Goal: Leave review/rating: Leave review/rating

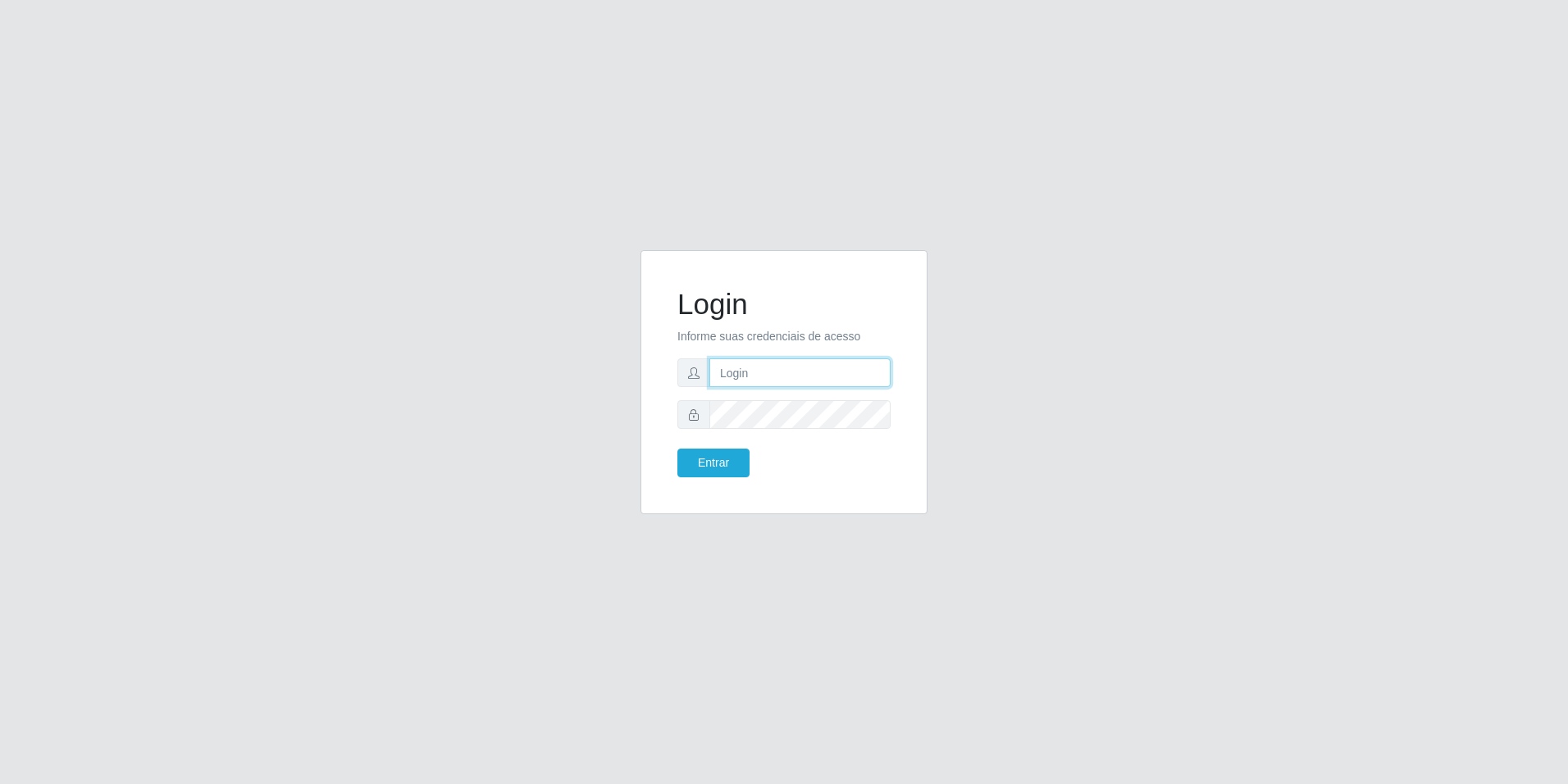
click at [799, 373] on input "text" at bounding box center [800, 373] width 182 height 29
type input "loja6"
click at [678, 448] on button "Entrar" at bounding box center [713, 462] width 72 height 29
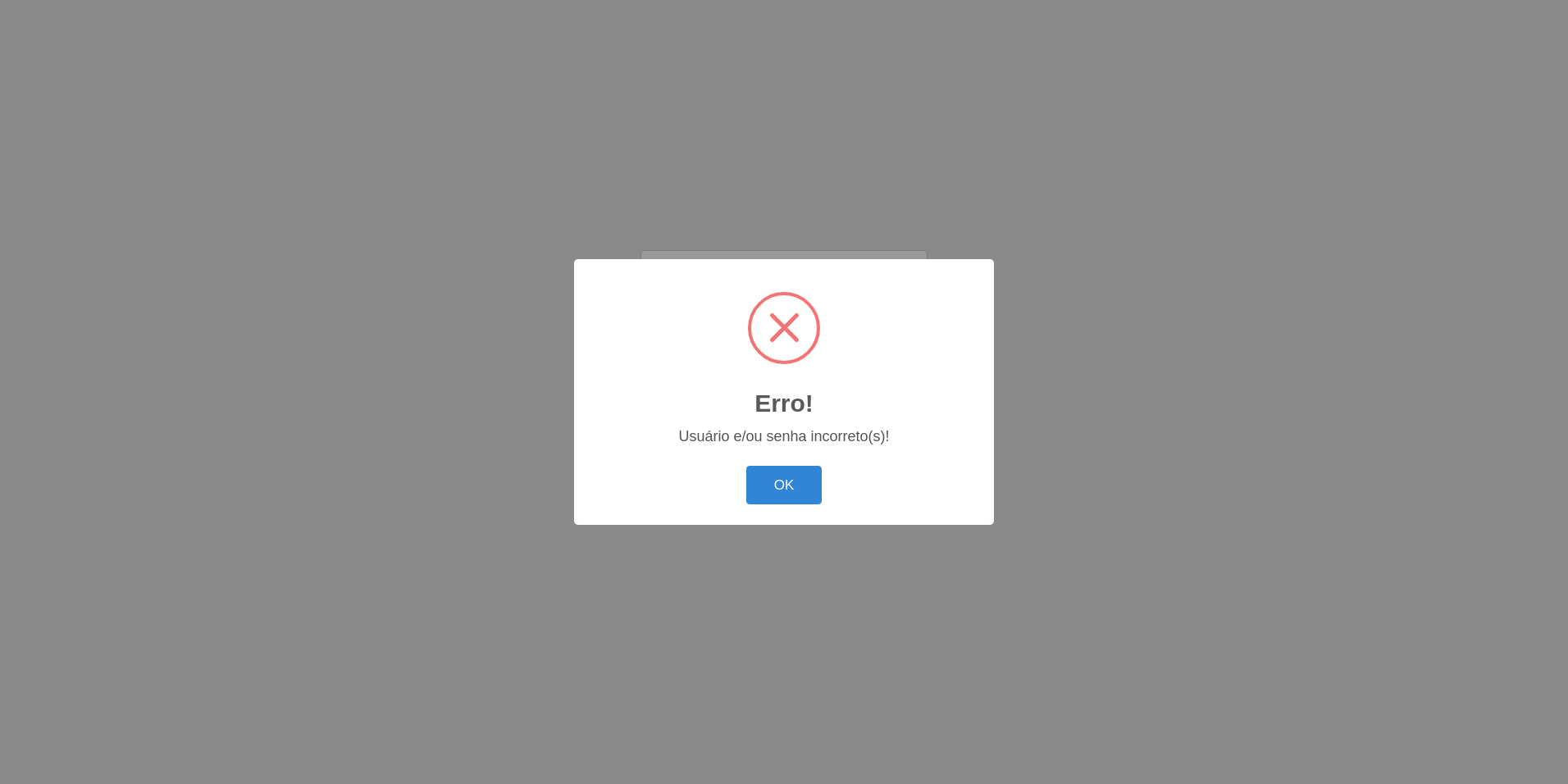
click at [746, 466] on button "OK" at bounding box center [784, 485] width 76 height 38
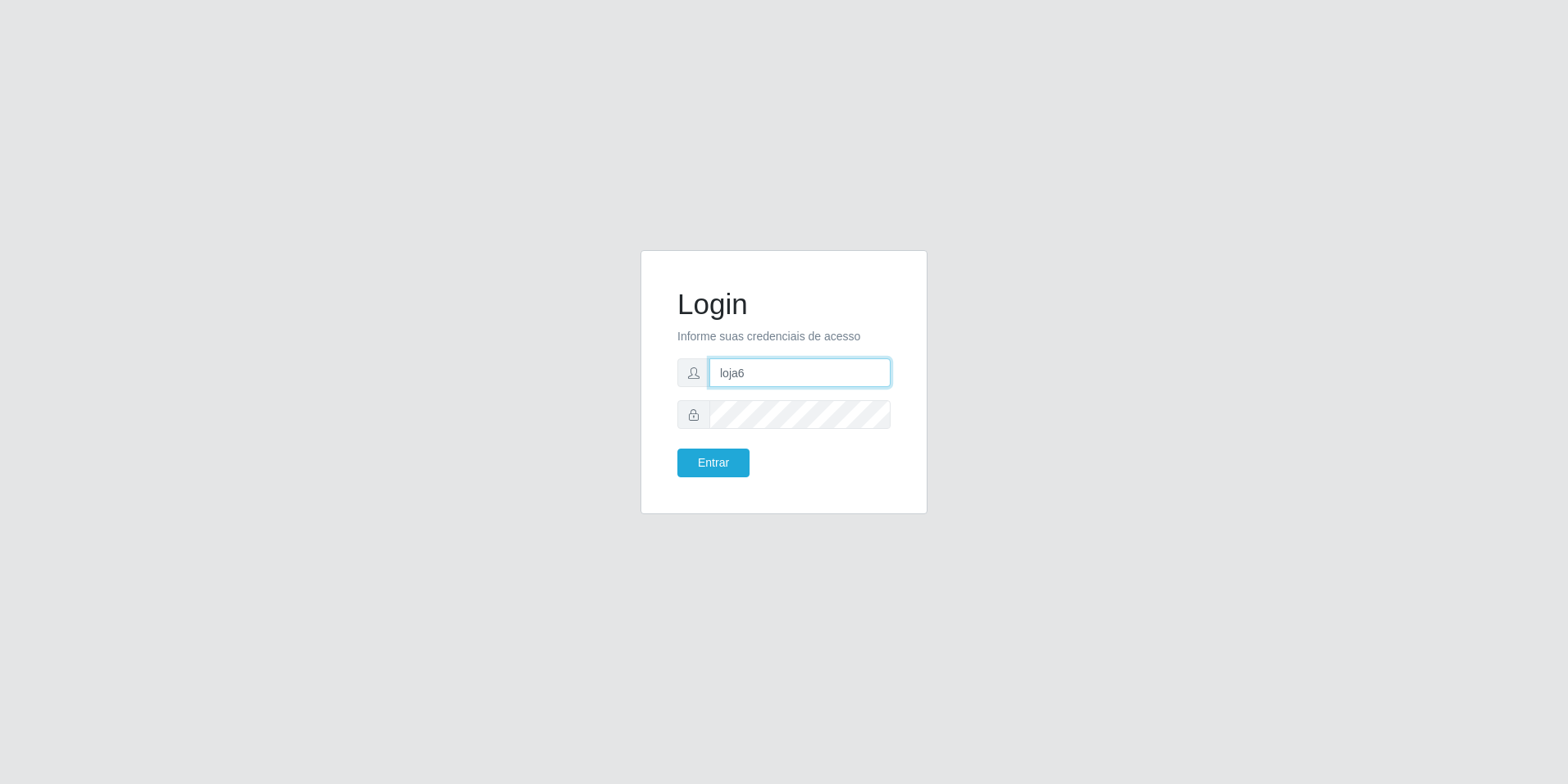
click at [786, 375] on input "loja6" at bounding box center [800, 373] width 182 height 29
type input "l"
click at [786, 375] on input "text" at bounding box center [800, 373] width 182 height 29
type input "loja6"
click at [678, 448] on button "Entrar" at bounding box center [713, 462] width 72 height 29
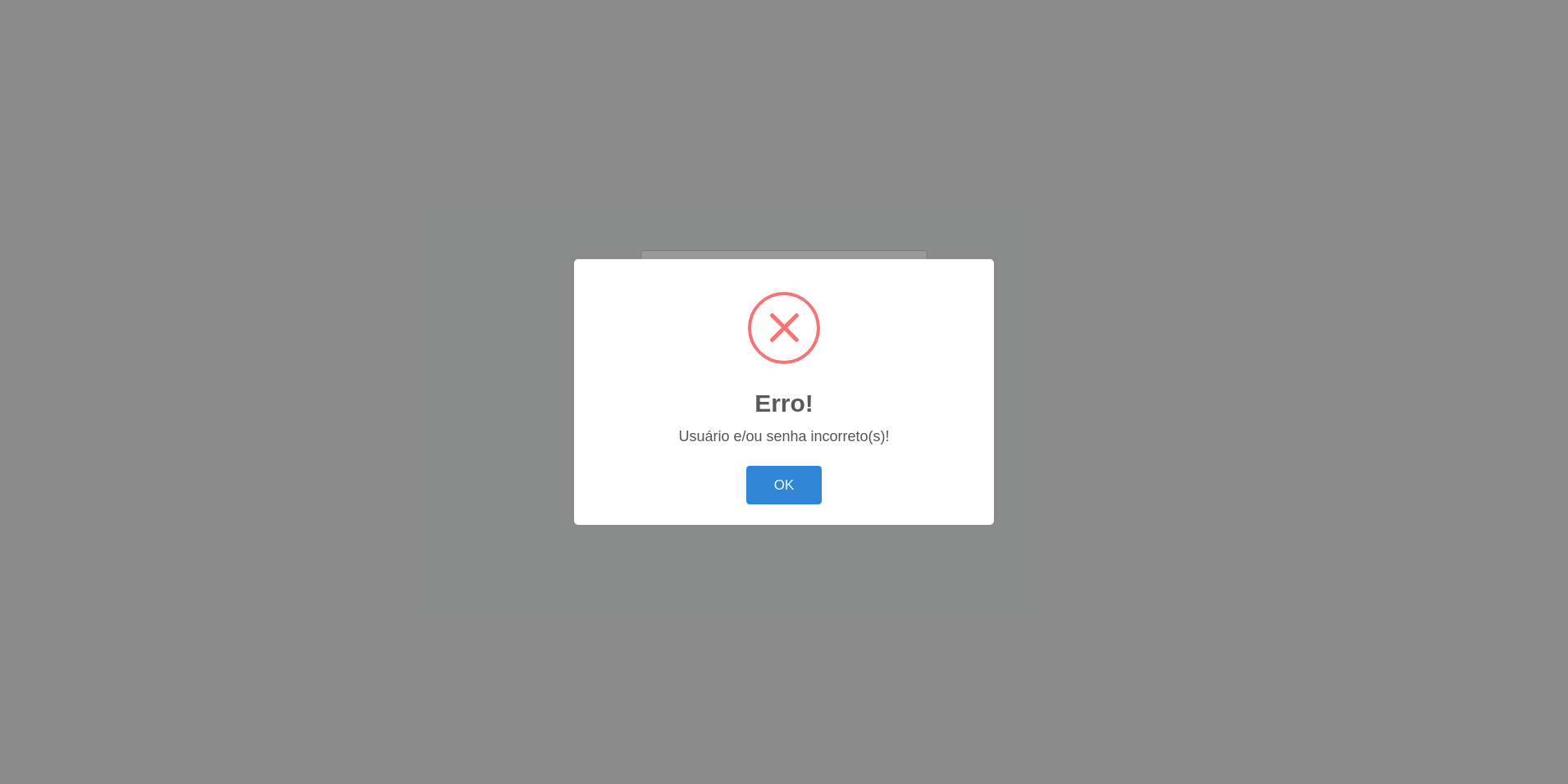
click at [746, 466] on button "OK" at bounding box center [784, 485] width 76 height 38
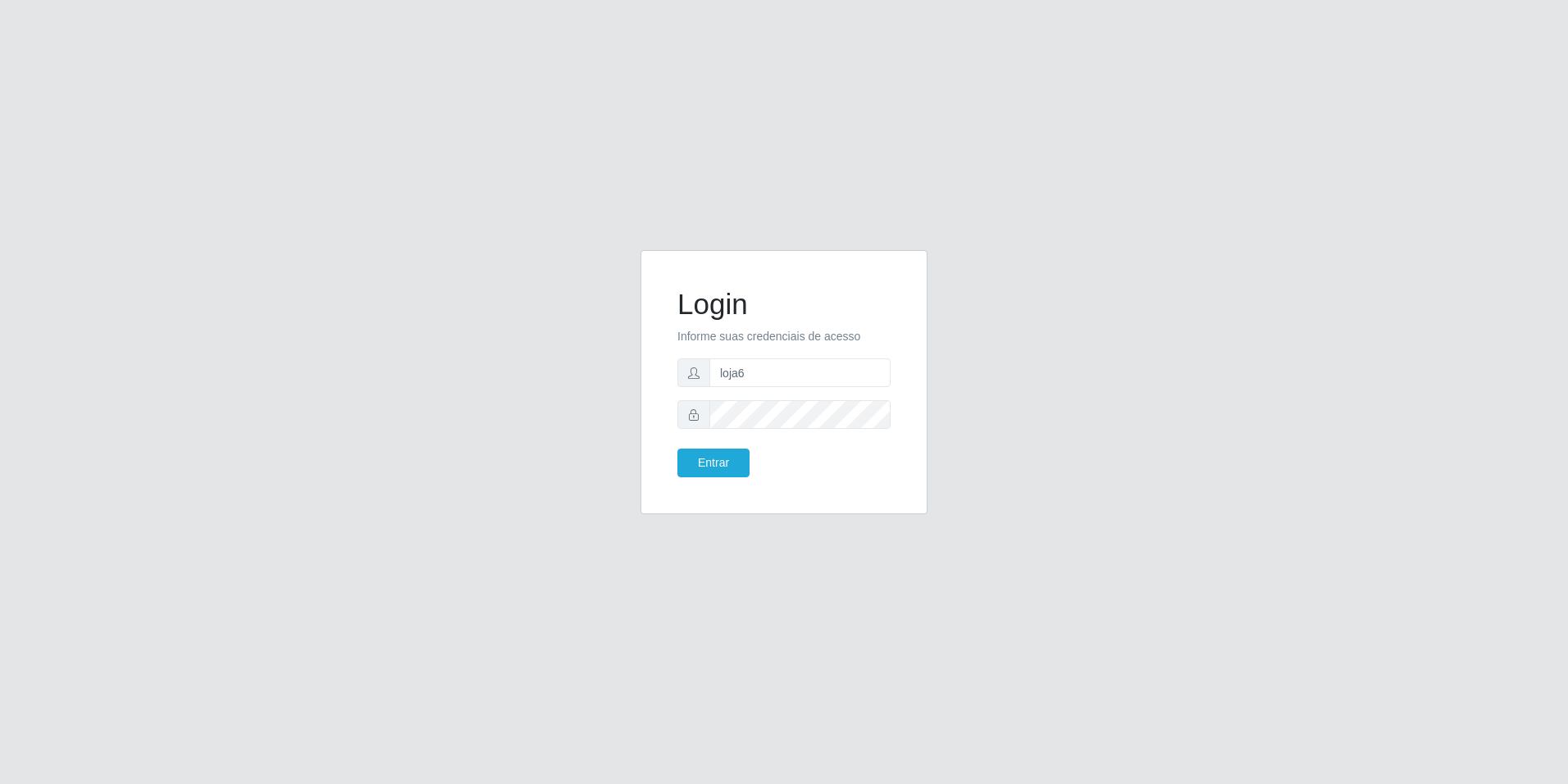
click at [843, 428] on form "Login Informe suas credenciais de acesso loja6 Entrar" at bounding box center [784, 382] width 213 height 190
click at [798, 380] on input "loja6" at bounding box center [800, 373] width 182 height 29
drag, startPoint x: 791, startPoint y: 375, endPoint x: 536, endPoint y: 379, distance: 255.0
click at [536, 379] on div "Login Informe suas credenciais de acesso loja6 Entrar" at bounding box center [784, 392] width 935 height 284
click at [735, 366] on input "text" at bounding box center [800, 373] width 182 height 29
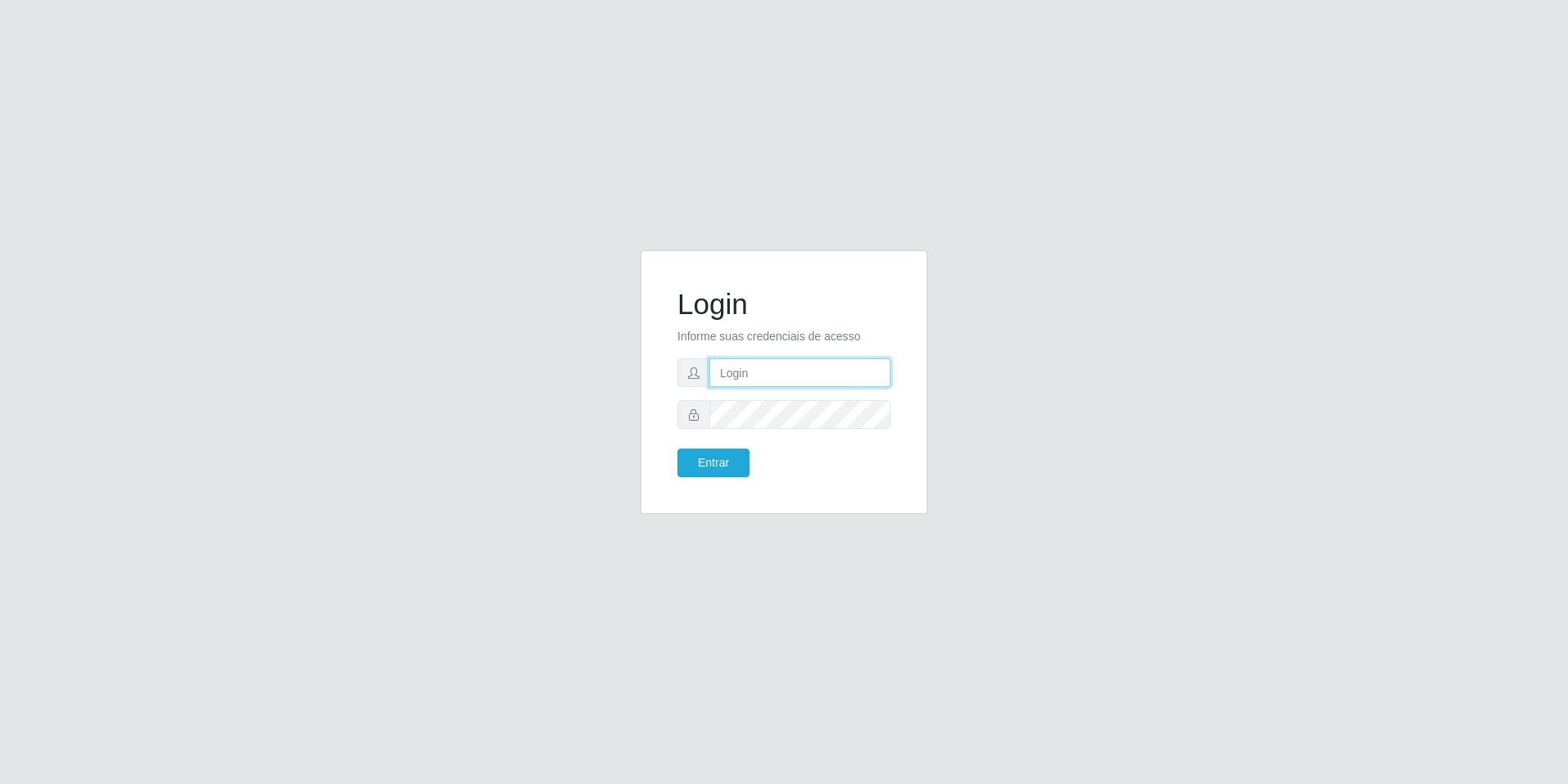
type input "[EMAIL_ADDRESS][DOMAIN_NAME]"
drag, startPoint x: 835, startPoint y: 374, endPoint x: 620, endPoint y: 327, distance: 220.1
click at [620, 327] on div "Login Informe suas credenciais de acesso [PERSON_NAME][EMAIL_ADDRESS][DOMAIN_NA…" at bounding box center [784, 392] width 935 height 284
click at [824, 377] on input "[EMAIL_ADDRESS][DOMAIN_NAME]" at bounding box center [800, 373] width 182 height 29
click at [711, 370] on input "[EMAIL_ADDRESS][DOMAIN_NAME]" at bounding box center [800, 373] width 182 height 29
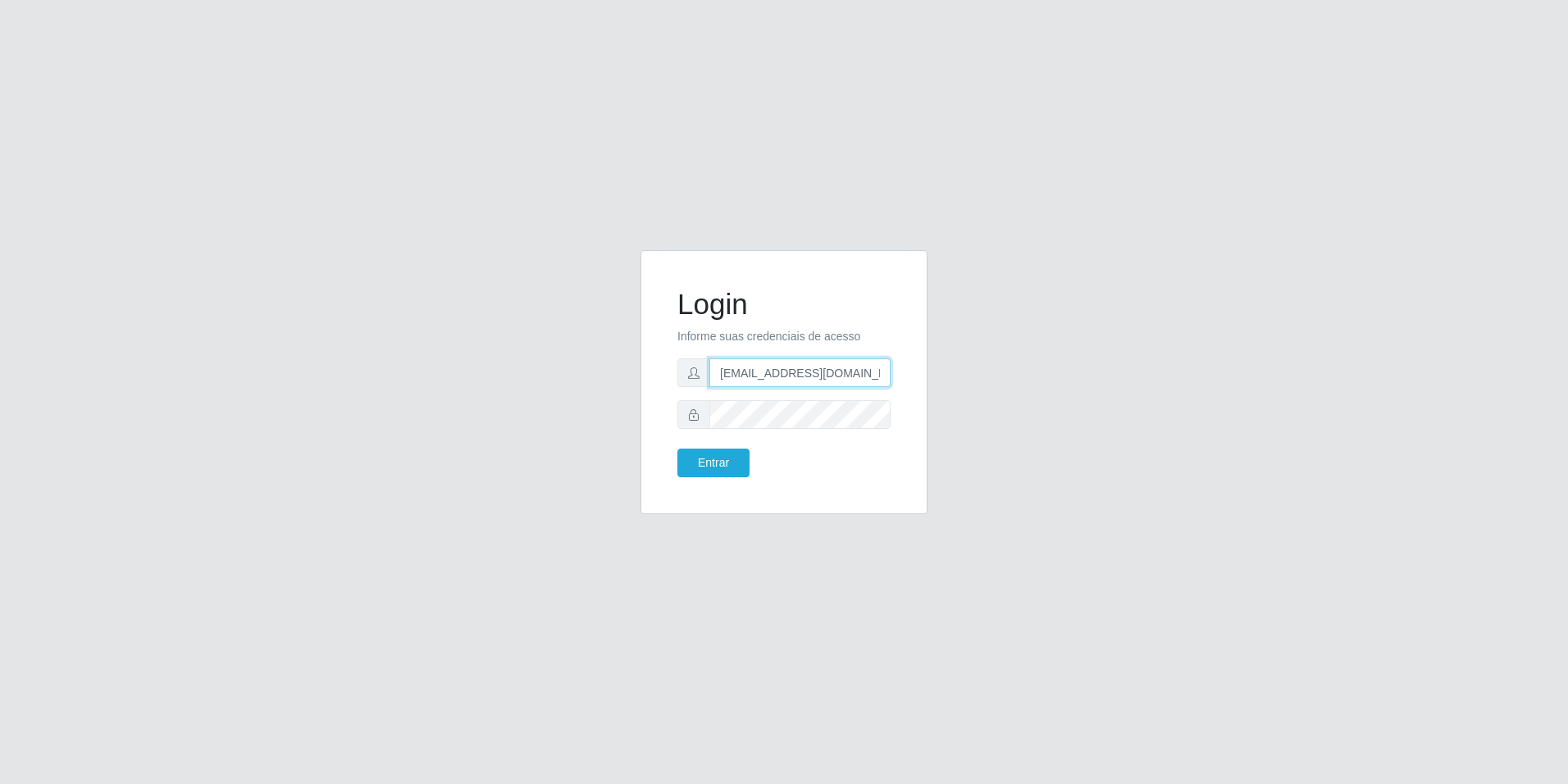
click at [764, 370] on input "[EMAIL_ADDRESS][DOMAIN_NAME]" at bounding box center [800, 373] width 182 height 29
click at [844, 369] on input "[EMAIL_ADDRESS][DOMAIN_NAME]" at bounding box center [800, 373] width 182 height 29
click at [678, 448] on button "Entrar" at bounding box center [713, 462] width 72 height 29
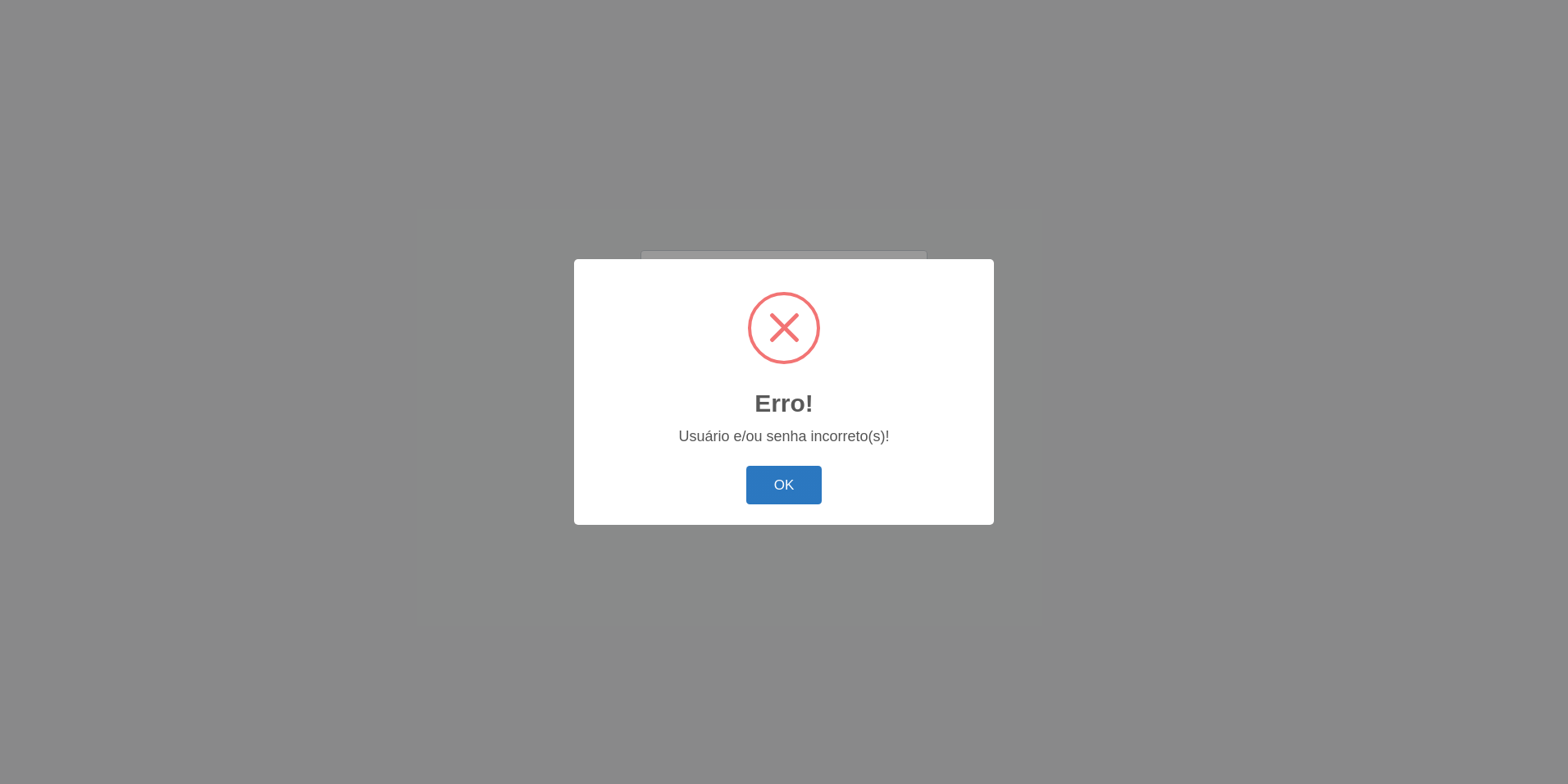
click at [813, 480] on button "OK" at bounding box center [784, 485] width 76 height 38
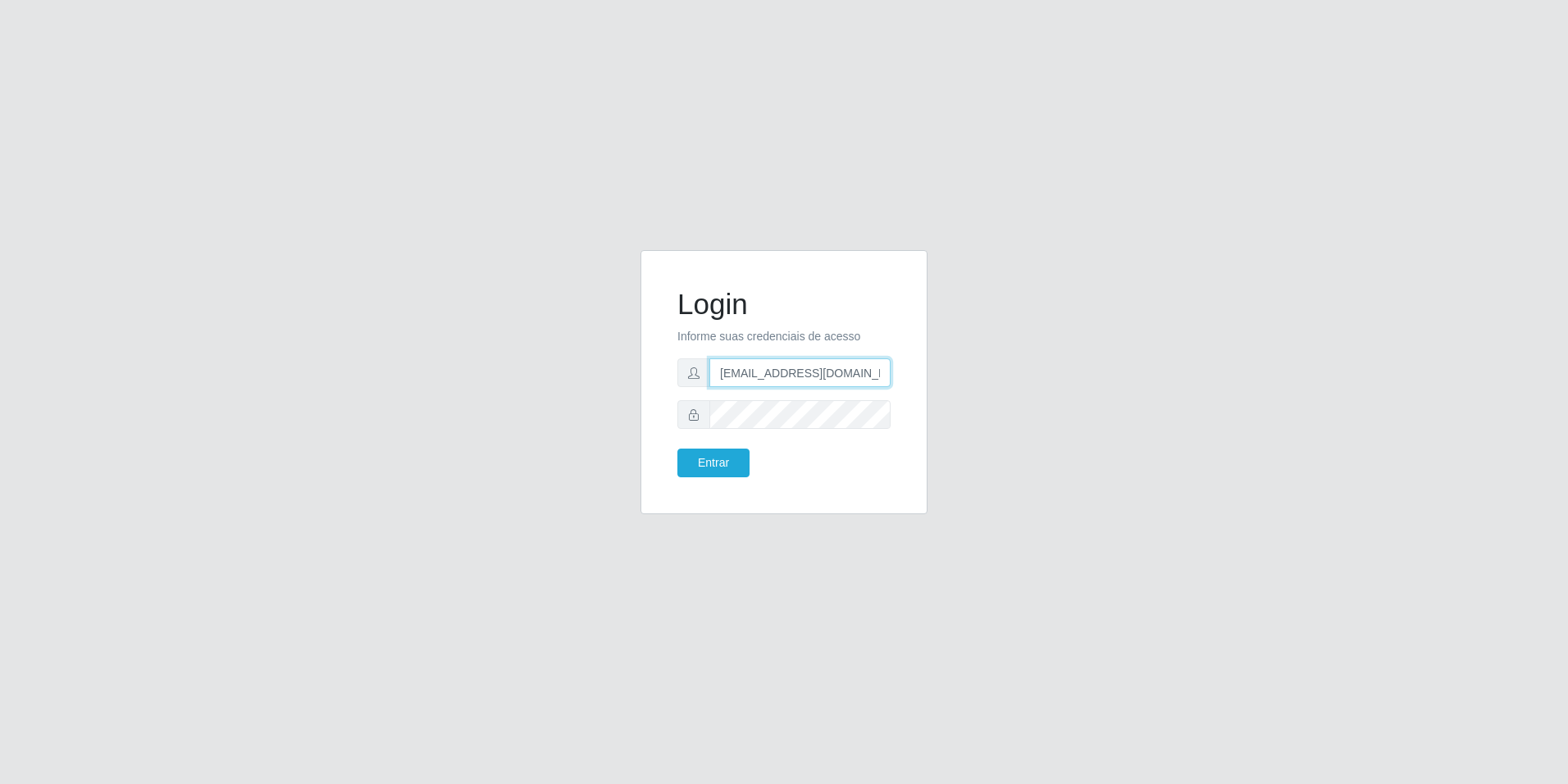
drag, startPoint x: 849, startPoint y: 378, endPoint x: 447, endPoint y: 402, distance: 402.7
click at [447, 402] on div "Login Informe suas credenciais de acesso [PERSON_NAME][EMAIL_ADDRESS][DOMAIN_NA…" at bounding box center [784, 392] width 935 height 284
click at [783, 357] on form "Login Informe suas credenciais de acesso Entrar" at bounding box center [784, 382] width 213 height 190
click at [757, 389] on form "Login Informe suas credenciais de acesso Entrar" at bounding box center [784, 382] width 213 height 190
click at [758, 374] on input "text" at bounding box center [800, 373] width 182 height 29
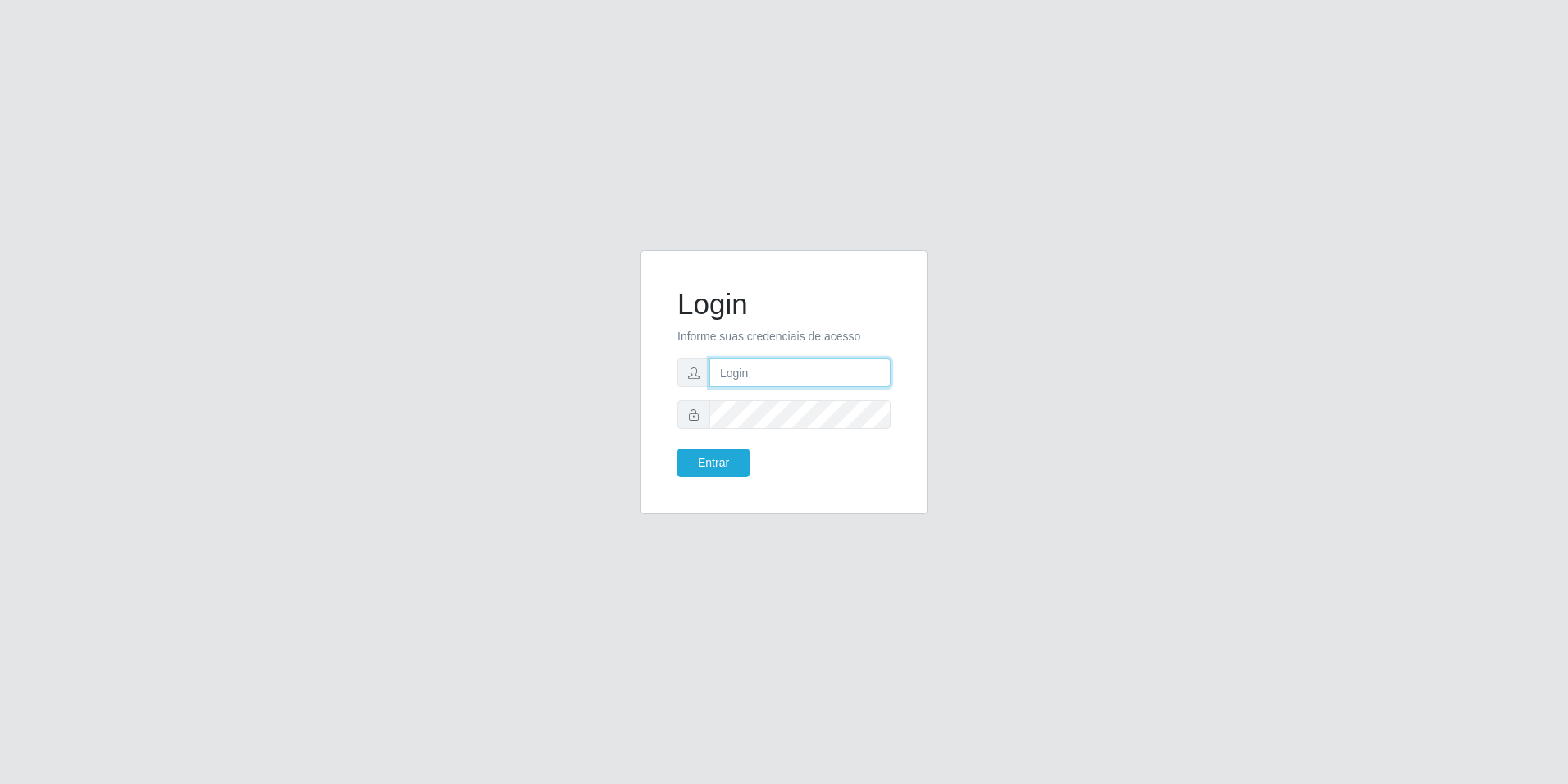
type input "loja6"
click at [519, 394] on div "Login Informe suas credenciais de acesso loja6 Entrar" at bounding box center [784, 392] width 935 height 284
click at [776, 357] on form "Login Informe suas credenciais de acesso loja6 Entrar" at bounding box center [784, 382] width 213 height 190
drag, startPoint x: 760, startPoint y: 367, endPoint x: 663, endPoint y: 374, distance: 97.3
click at [683, 370] on div "loja6" at bounding box center [784, 373] width 213 height 29
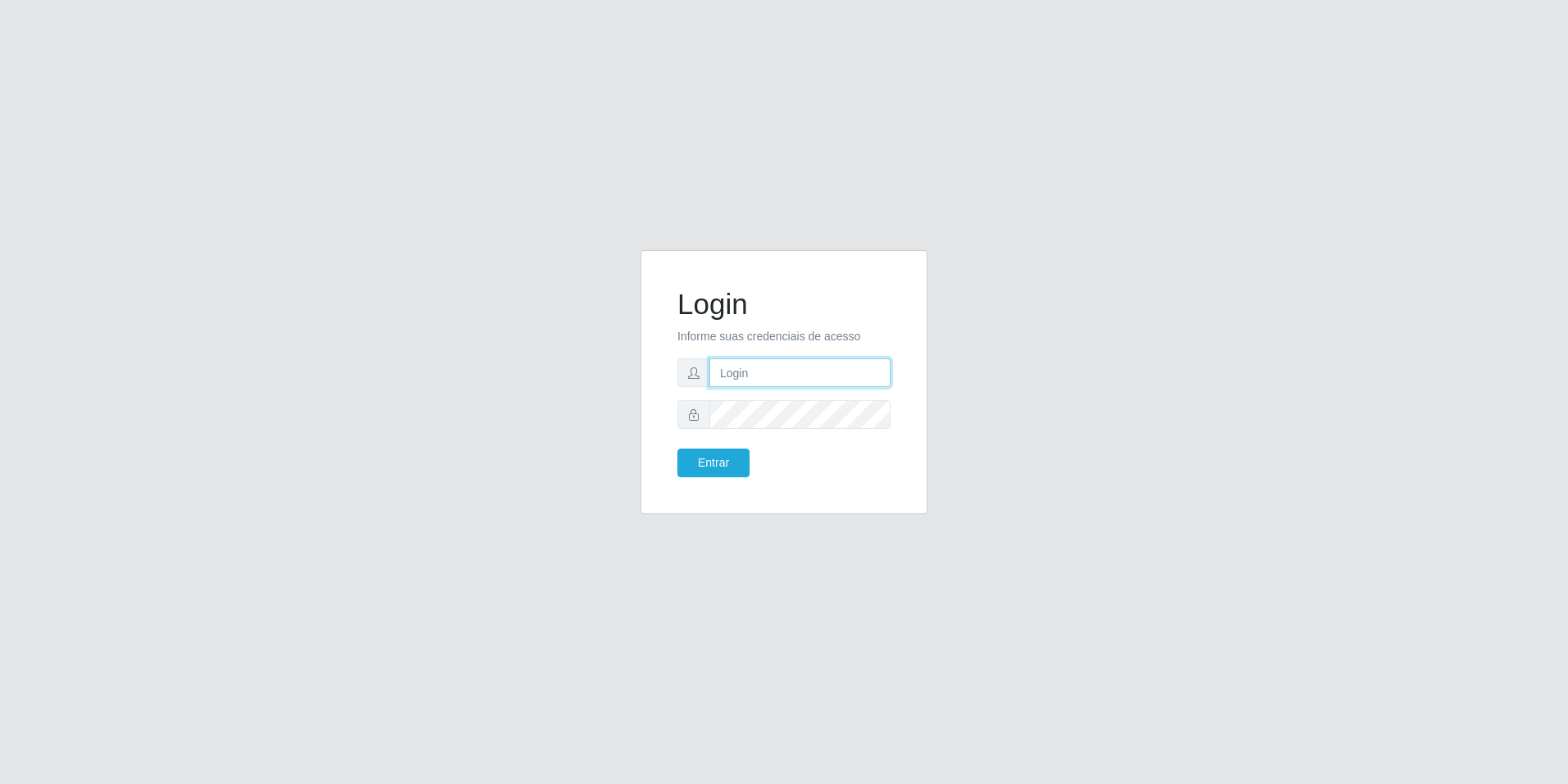
click at [783, 384] on input "text" at bounding box center [800, 373] width 182 height 29
type input "[EMAIL_ADDRESS][DOMAIN_NAME]"
click at [678, 448] on button "Entrar" at bounding box center [713, 462] width 72 height 29
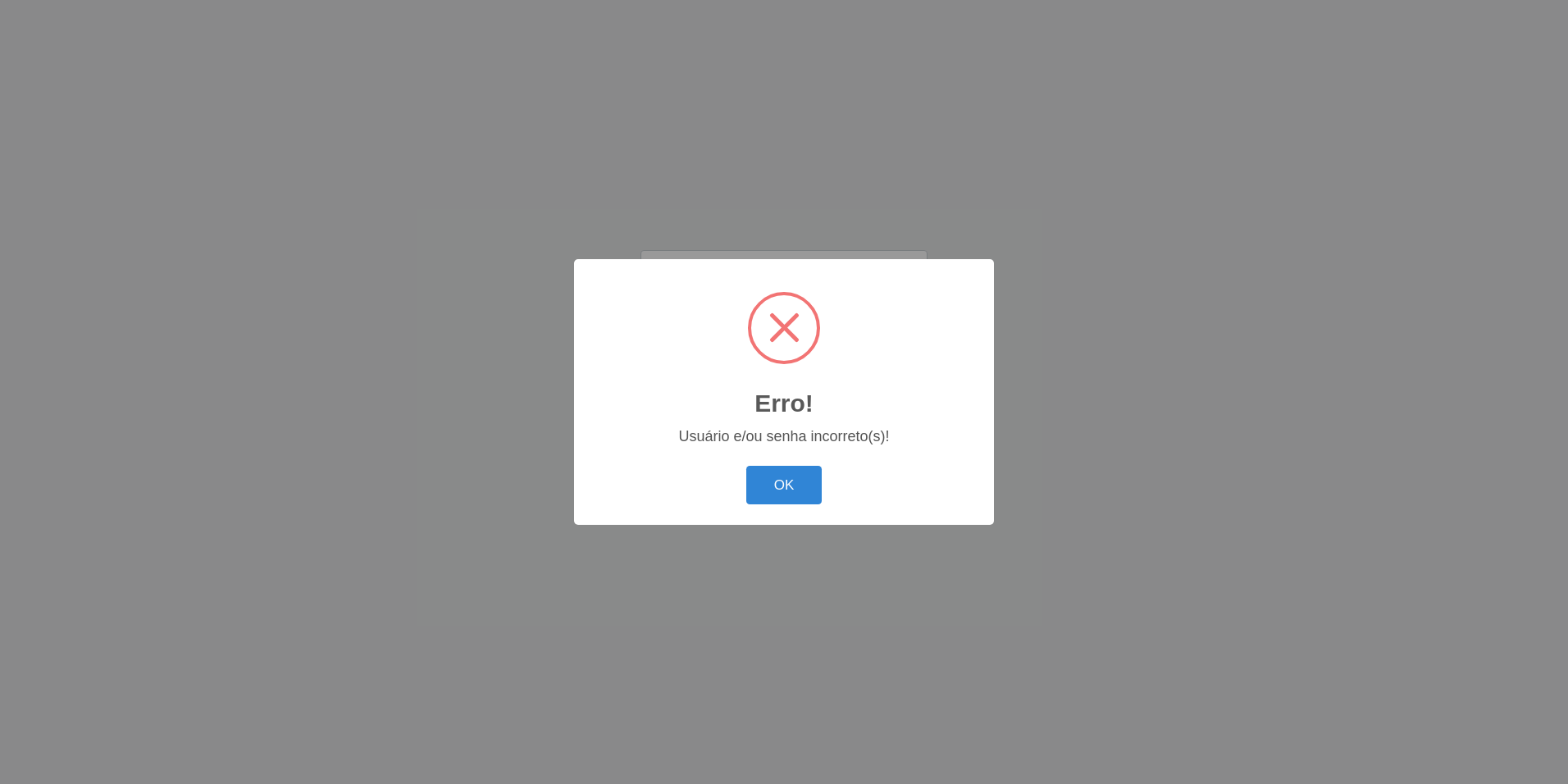
click at [746, 466] on button "OK" at bounding box center [784, 485] width 76 height 38
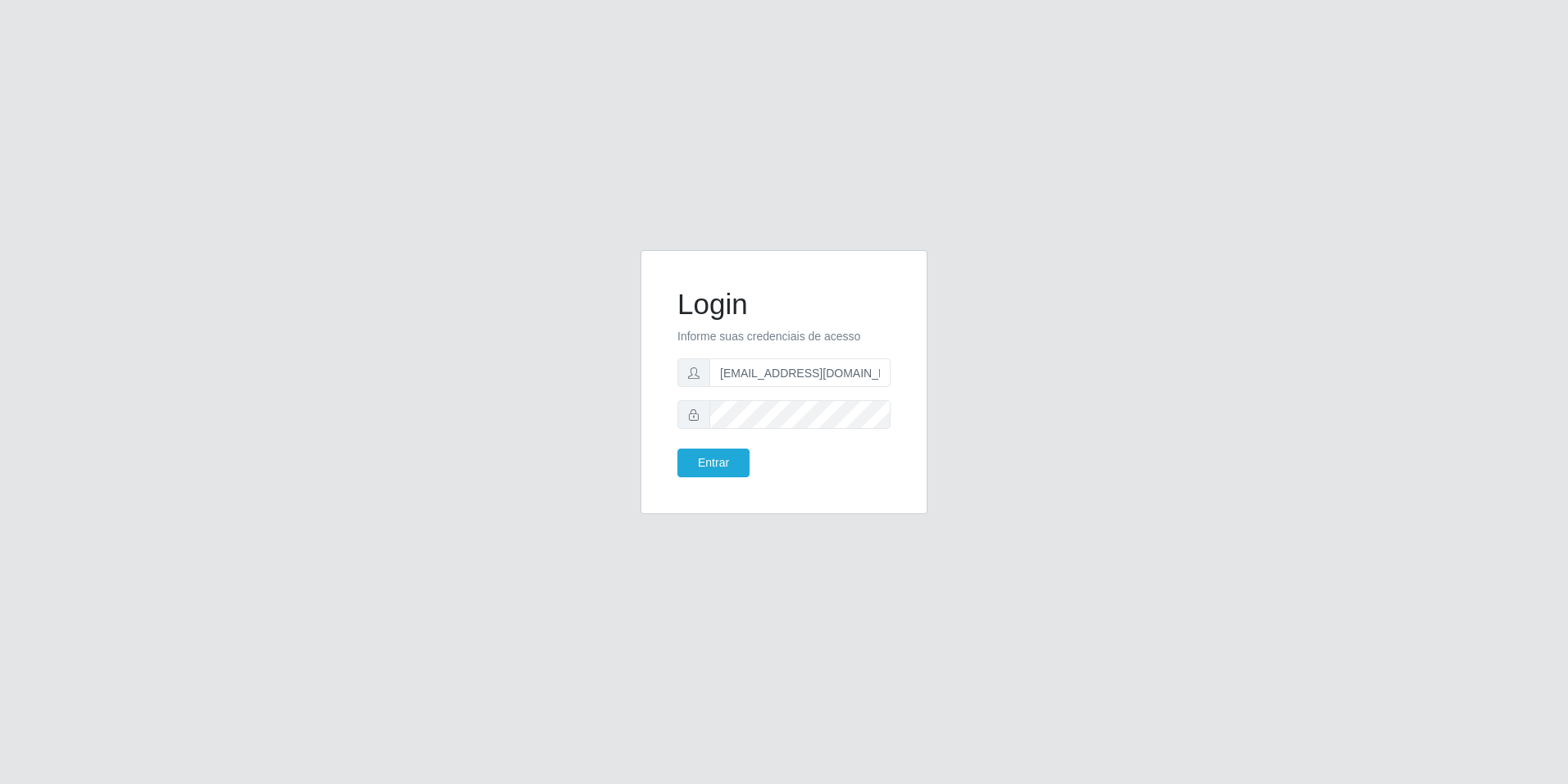
click at [980, 476] on div "Login Informe suas credenciais de acesso [PERSON_NAME][EMAIL_ADDRESS][DOMAIN_NA…" at bounding box center [784, 392] width 935 height 284
click at [334, 395] on div "Login Informe suas credenciais de acesso [PERSON_NAME][EMAIL_ADDRESS][DOMAIN_NA…" at bounding box center [784, 392] width 935 height 284
click at [678, 448] on button "Entrar" at bounding box center [713, 462] width 72 height 29
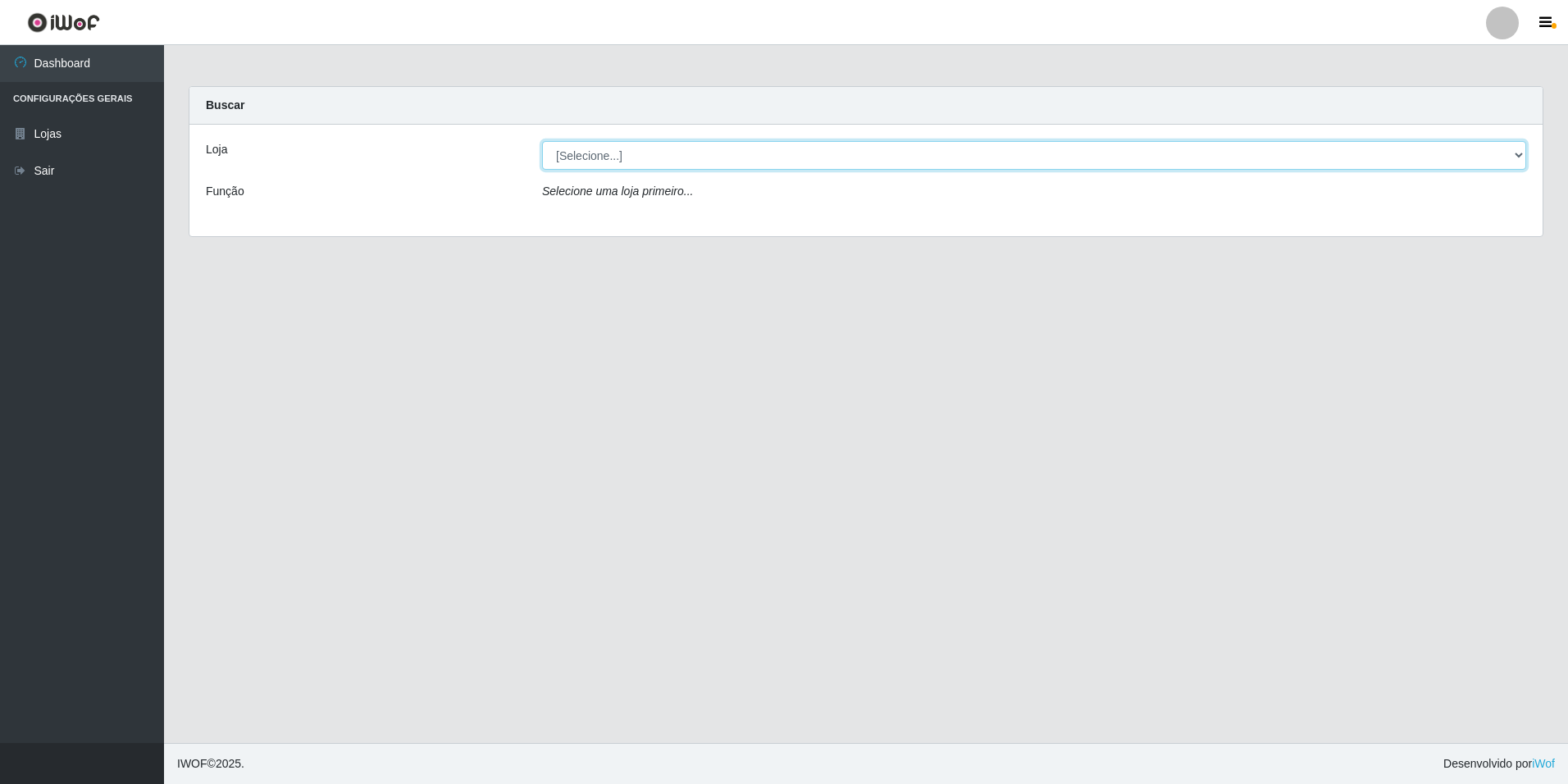
click at [897, 146] on select "[Selecione...] [GEOGRAPHIC_DATA] - [GEOGRAPHIC_DATA]" at bounding box center [1034, 155] width 984 height 29
select select "528"
click at [542, 141] on select "[Selecione...] [GEOGRAPHIC_DATA] - [GEOGRAPHIC_DATA]" at bounding box center [1034, 155] width 984 height 29
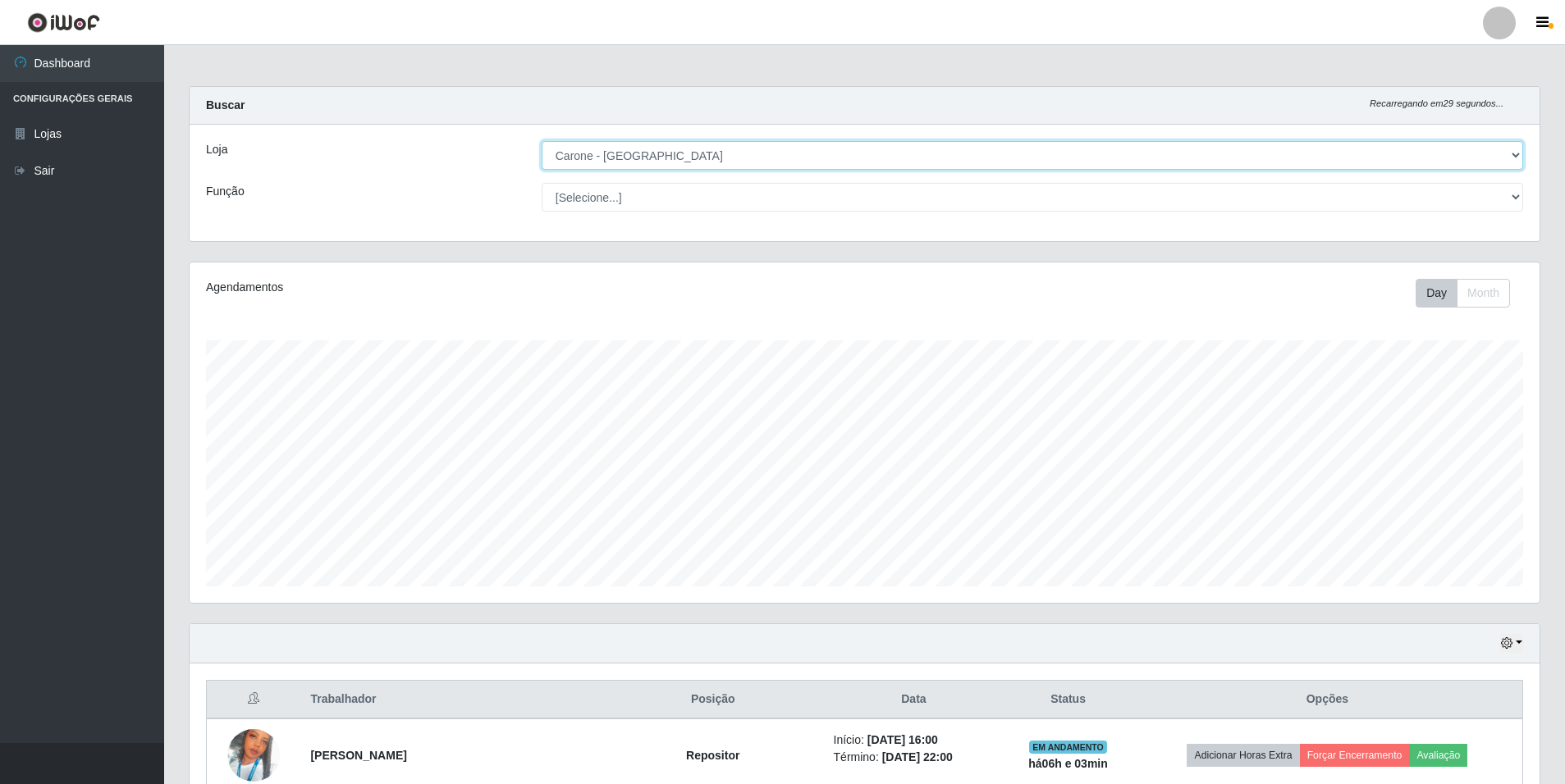
scroll to position [341, 1350]
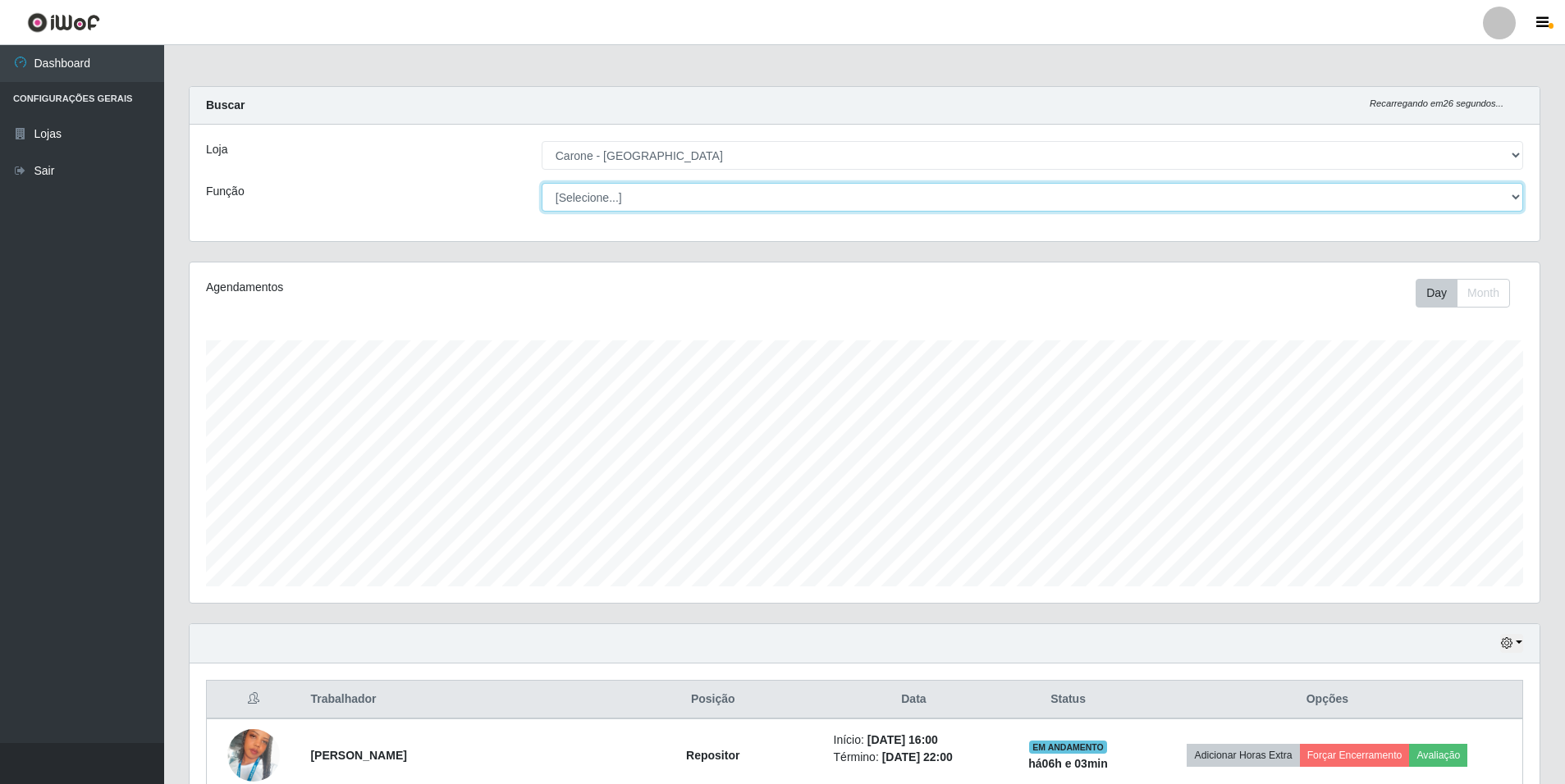
click at [874, 202] on select "[Selecione...] Auxiliar de Depósito Auxiliar de Depósito + Auxiliar de Depósito…" at bounding box center [1032, 197] width 982 height 29
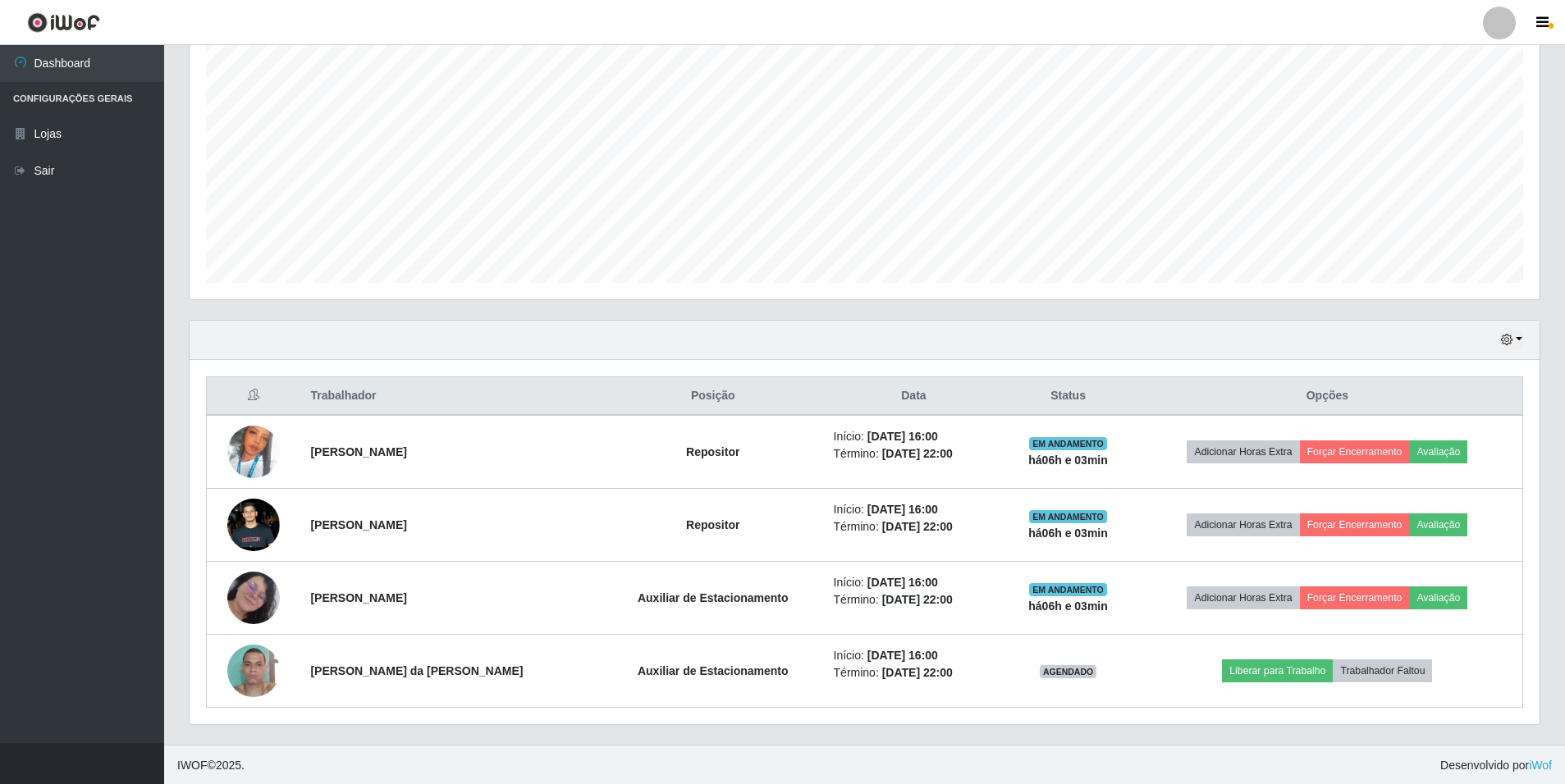
scroll to position [305, 0]
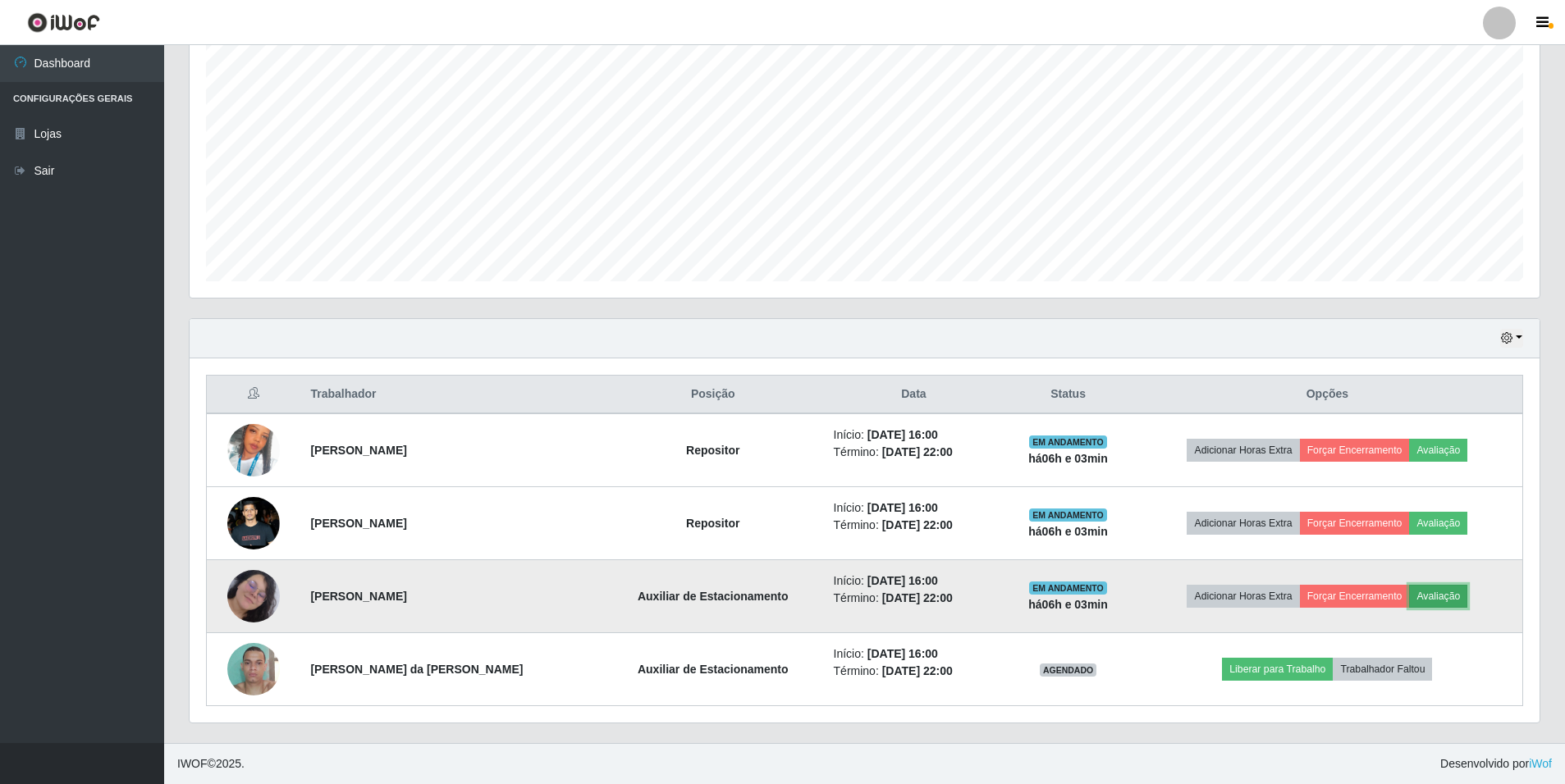
click at [1444, 602] on button "Avaliação" at bounding box center [1438, 596] width 58 height 23
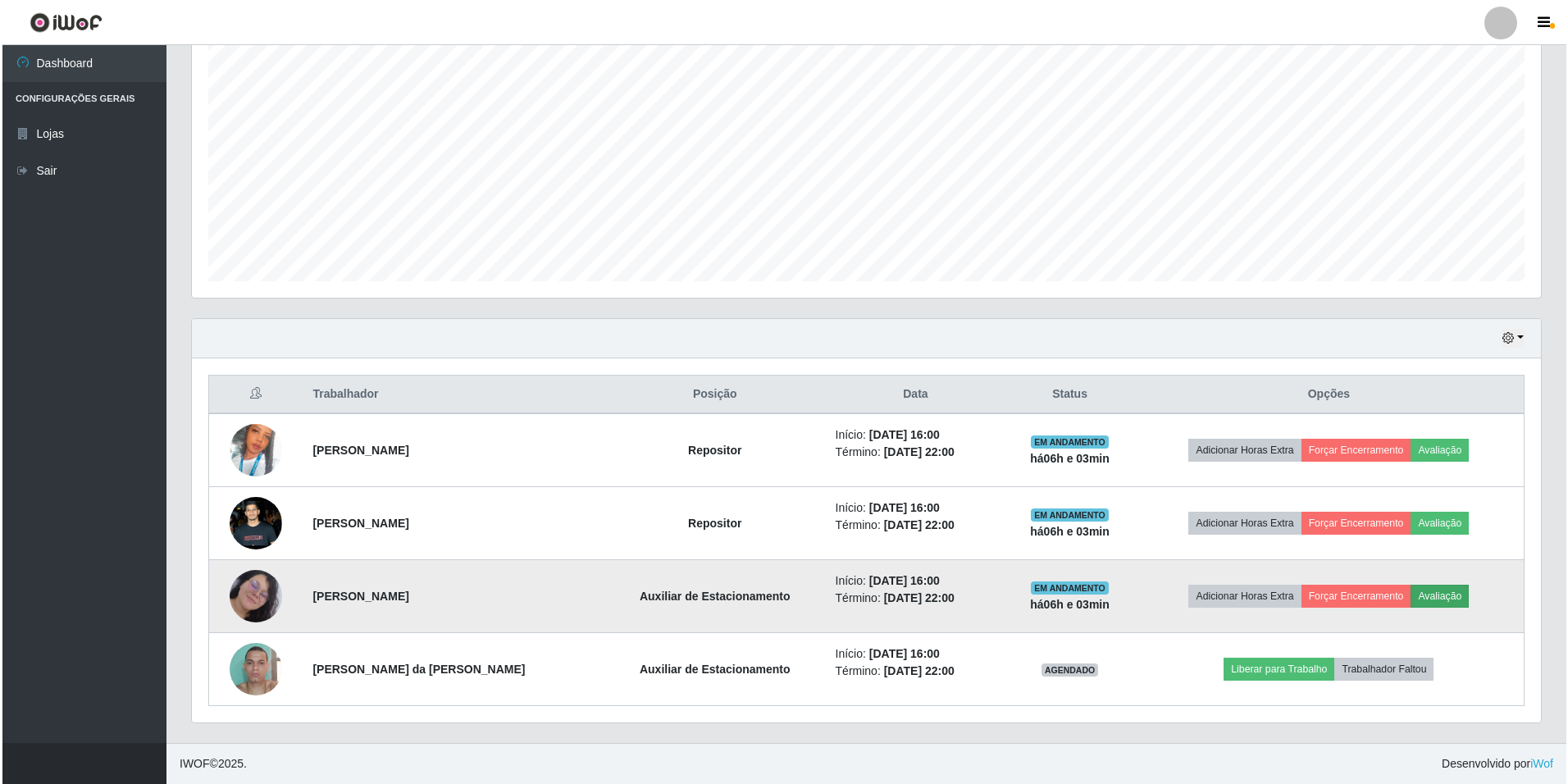
scroll to position [341, 1340]
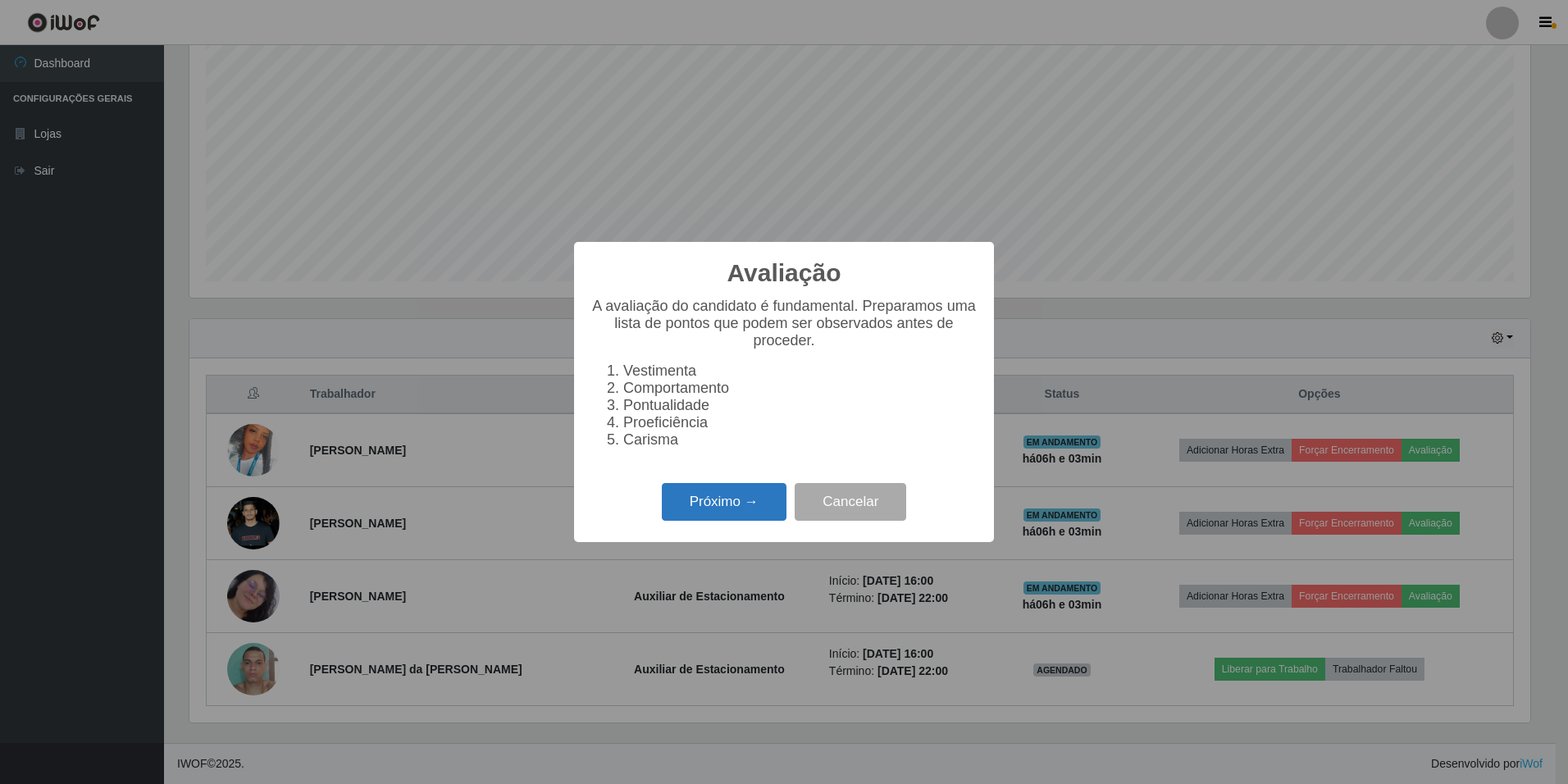
click at [719, 508] on button "Próximo →" at bounding box center [724, 502] width 124 height 38
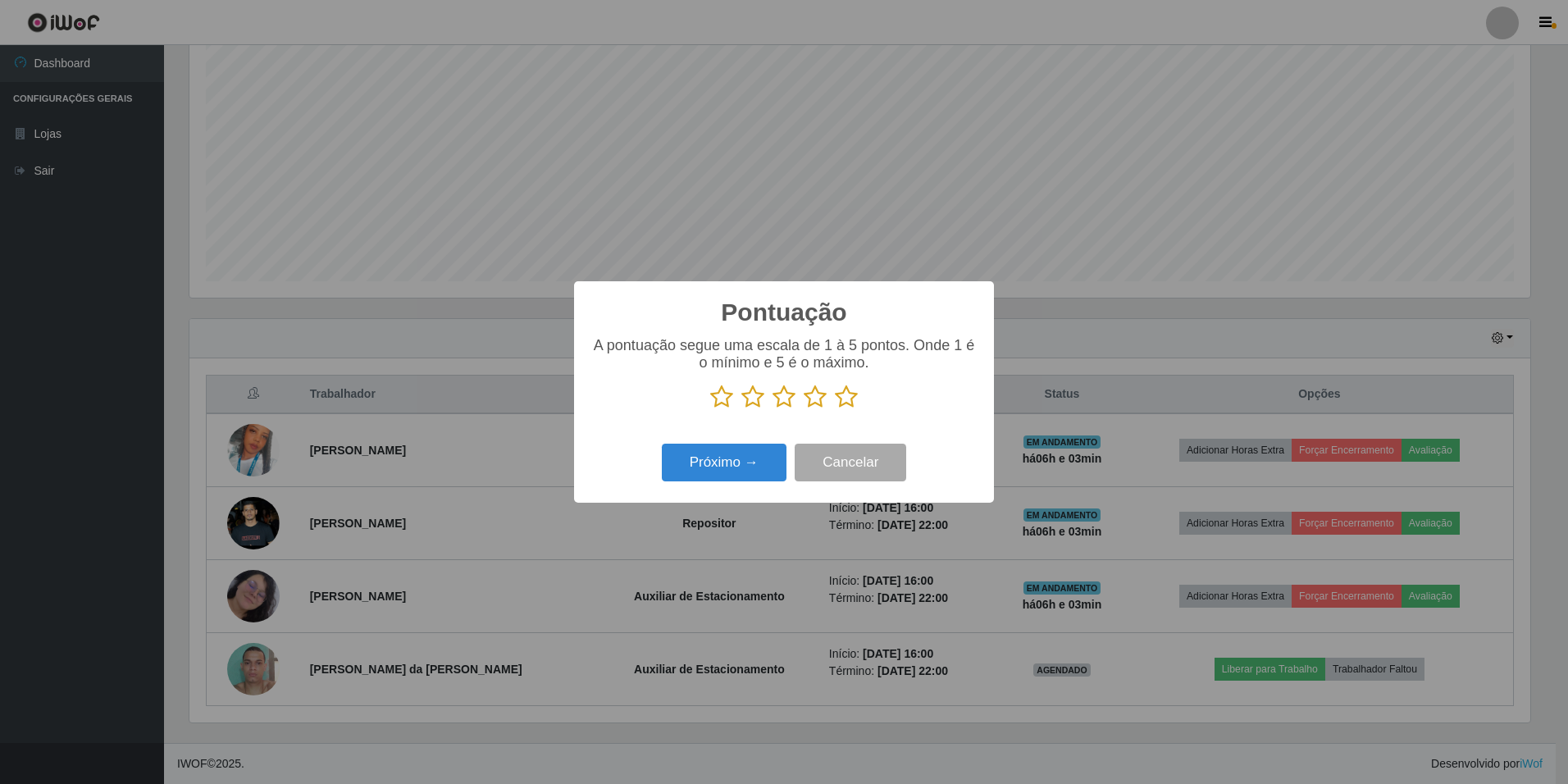
scroll to position [820184, 818729]
click at [850, 400] on icon at bounding box center [846, 397] width 23 height 24
click at [835, 409] on input "radio" at bounding box center [835, 409] width 0 height 0
click at [728, 471] on button "Próximo →" at bounding box center [724, 463] width 124 height 38
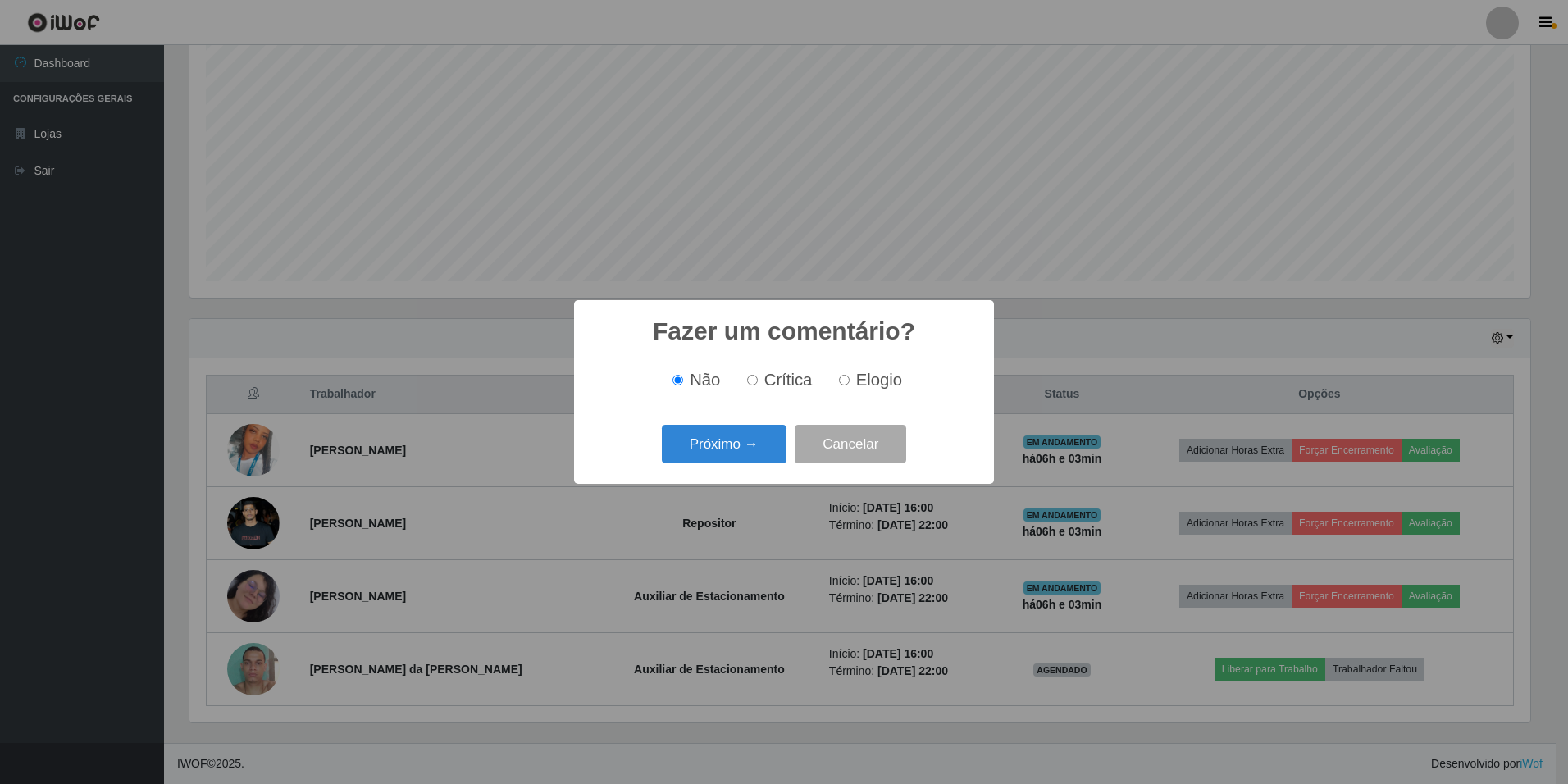
click at [863, 389] on span "Elogio" at bounding box center [879, 380] width 46 height 18
click at [850, 386] on input "Elogio" at bounding box center [844, 380] width 10 height 10
radio input "true"
click at [863, 384] on span "Elogio" at bounding box center [879, 380] width 46 height 18
click at [850, 384] on input "Elogio" at bounding box center [844, 380] width 10 height 10
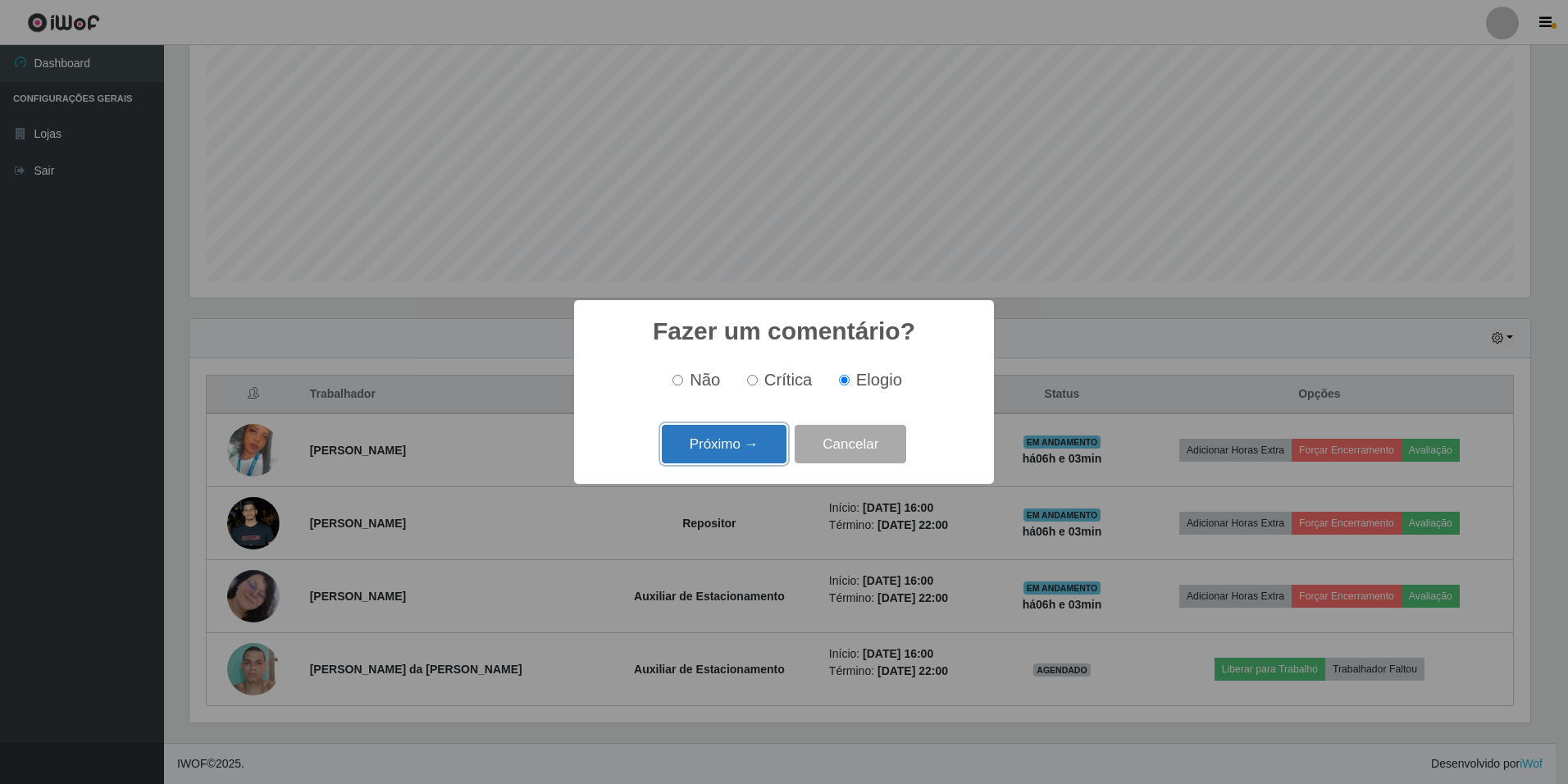
click at [737, 450] on button "Próximo →" at bounding box center [724, 444] width 124 height 38
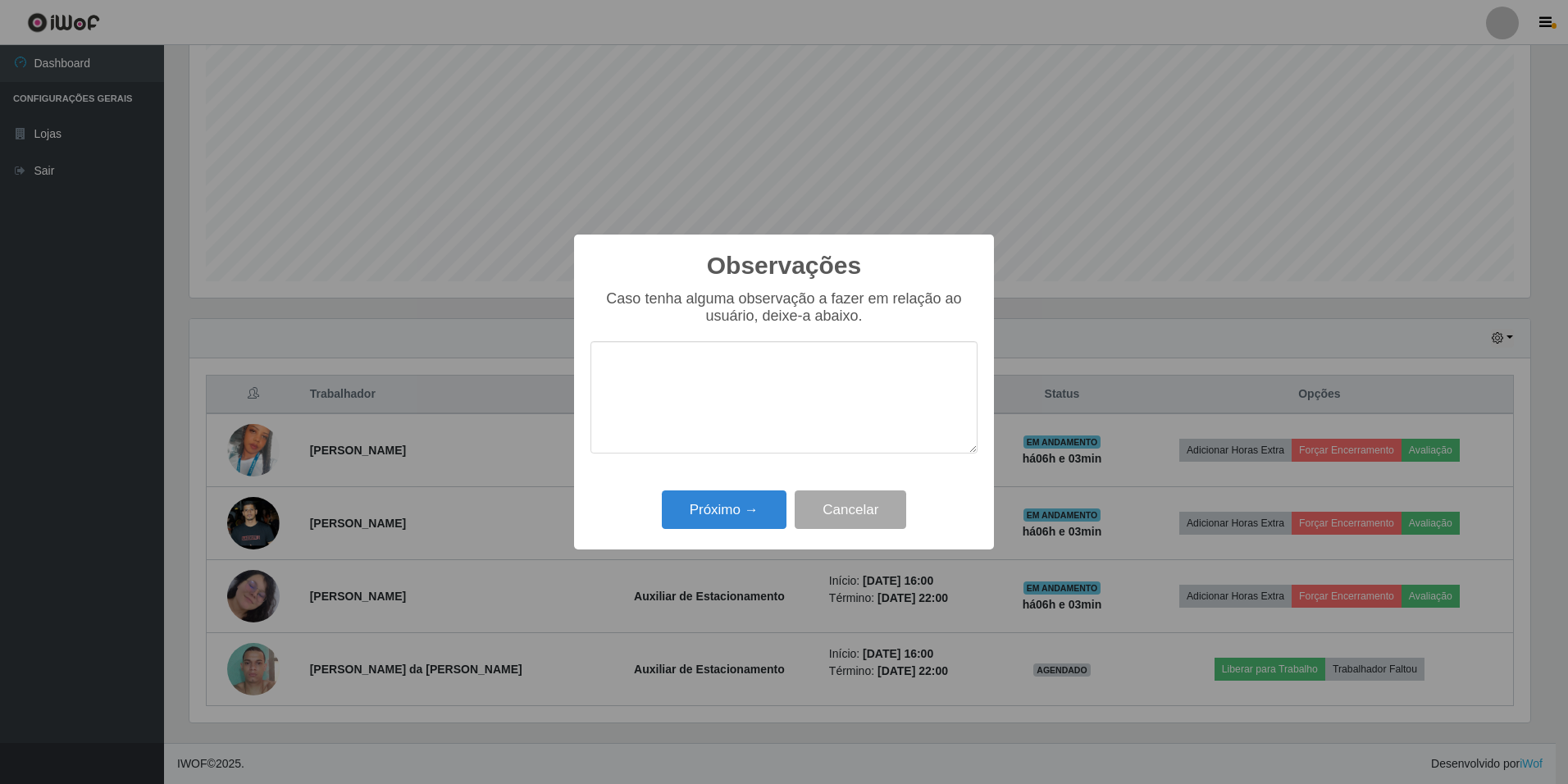
click at [866, 379] on textarea at bounding box center [784, 397] width 387 height 112
click at [962, 374] on textarea "Educada, sabe trabalhar em equipe, nota 1000!" at bounding box center [784, 397] width 387 height 112
click at [666, 362] on textarea "Educada, sabe trabalhar em equipe, nota 1000!" at bounding box center [784, 397] width 387 height 112
click at [869, 369] on textarea "Educada, sabe trabalhar em equipe, nota 1000!" at bounding box center [784, 397] width 387 height 112
click at [864, 372] on textarea "Educada, sabe trabalhar em equipe, nota 1000!" at bounding box center [784, 397] width 387 height 112
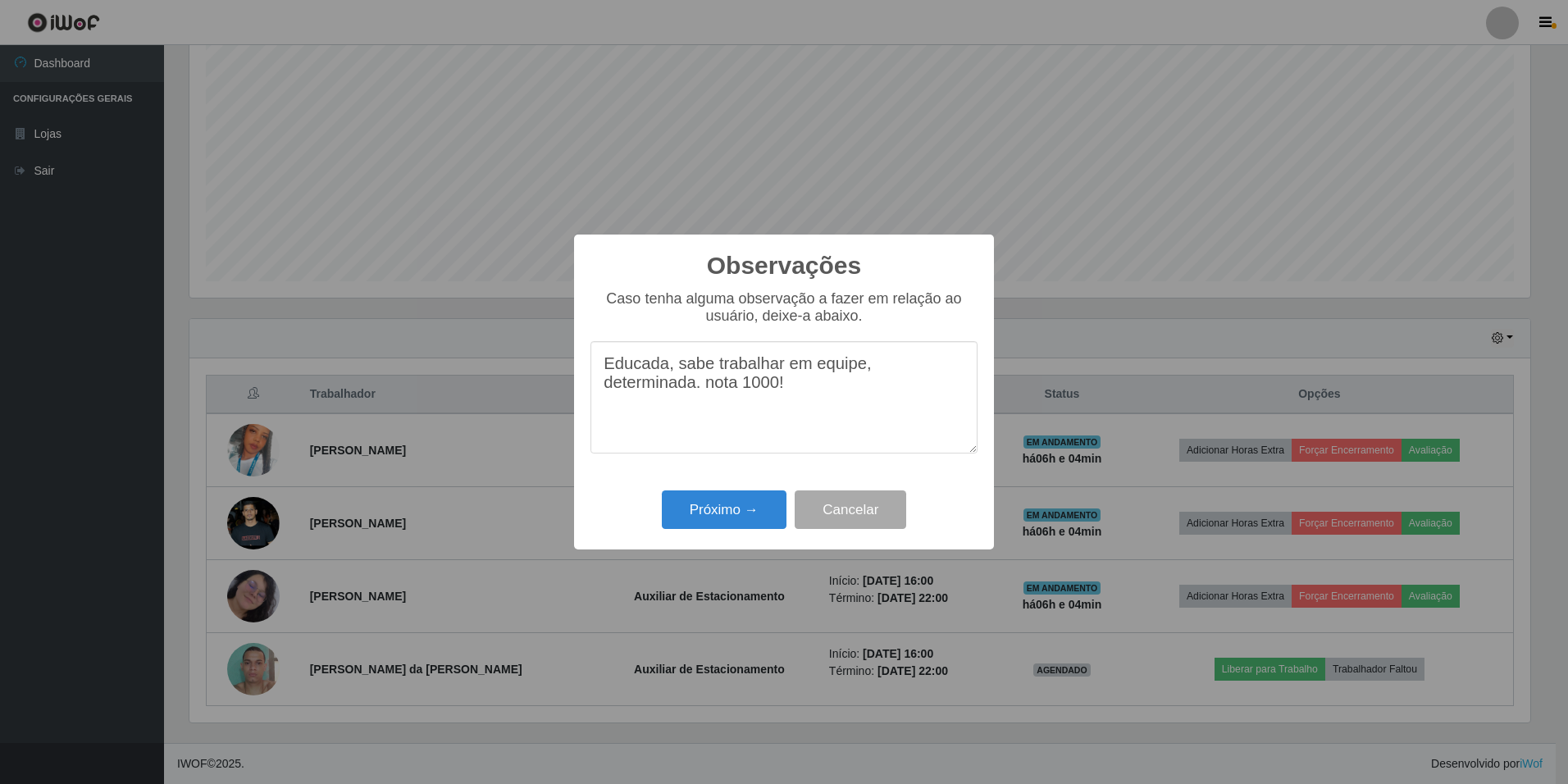
click at [811, 392] on textarea "Educada, sabe trabalhar em equipe, determinada. nota 1000!" at bounding box center [784, 397] width 387 height 112
type textarea "Educada, sabe trabalhar em equipe, determinada. nota 1000! cordial!!"
click at [744, 512] on button "Próximo →" at bounding box center [724, 510] width 124 height 38
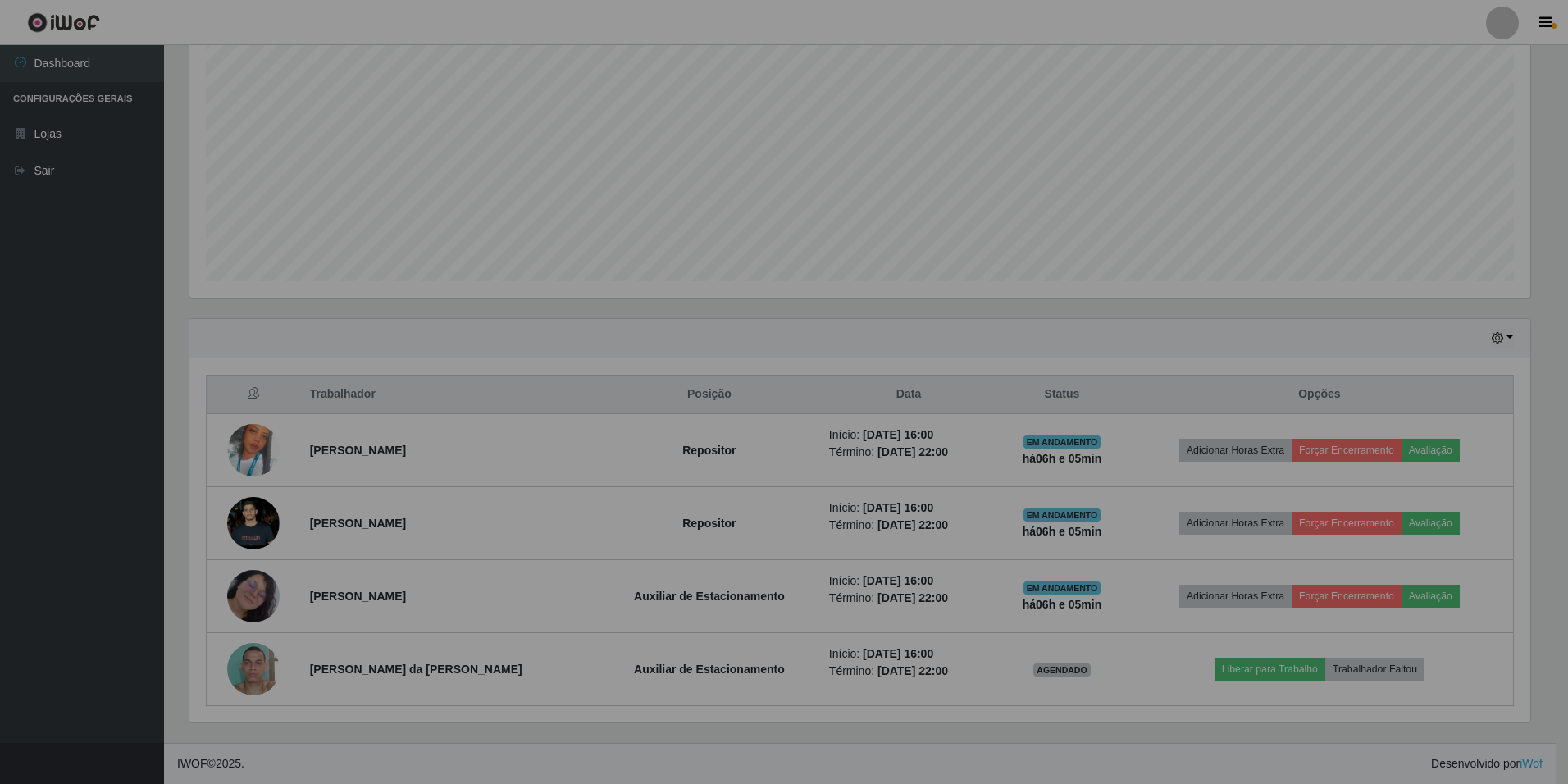
scroll to position [341, 1349]
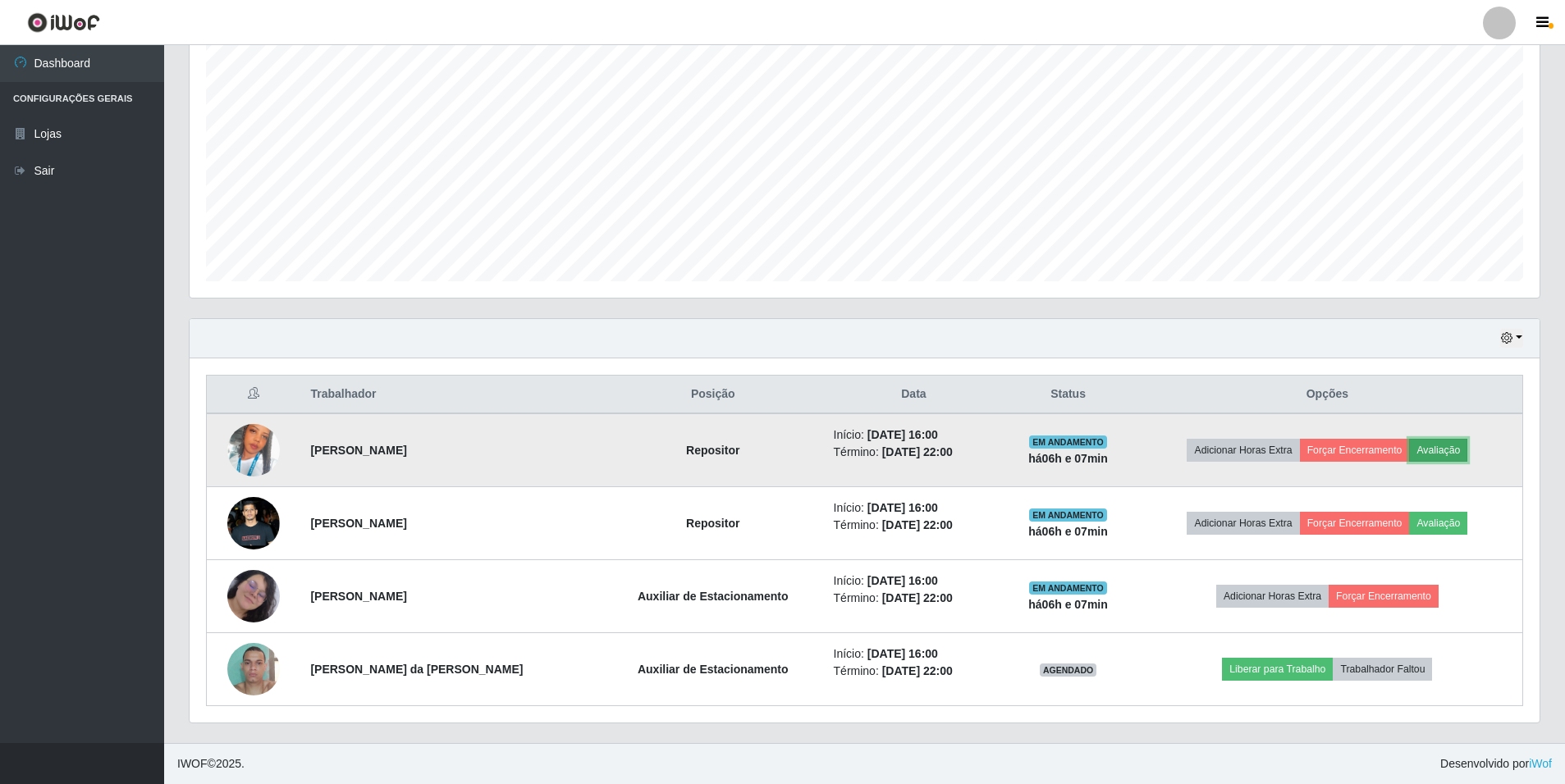
click at [1439, 446] on button "Avaliação" at bounding box center [1438, 450] width 58 height 23
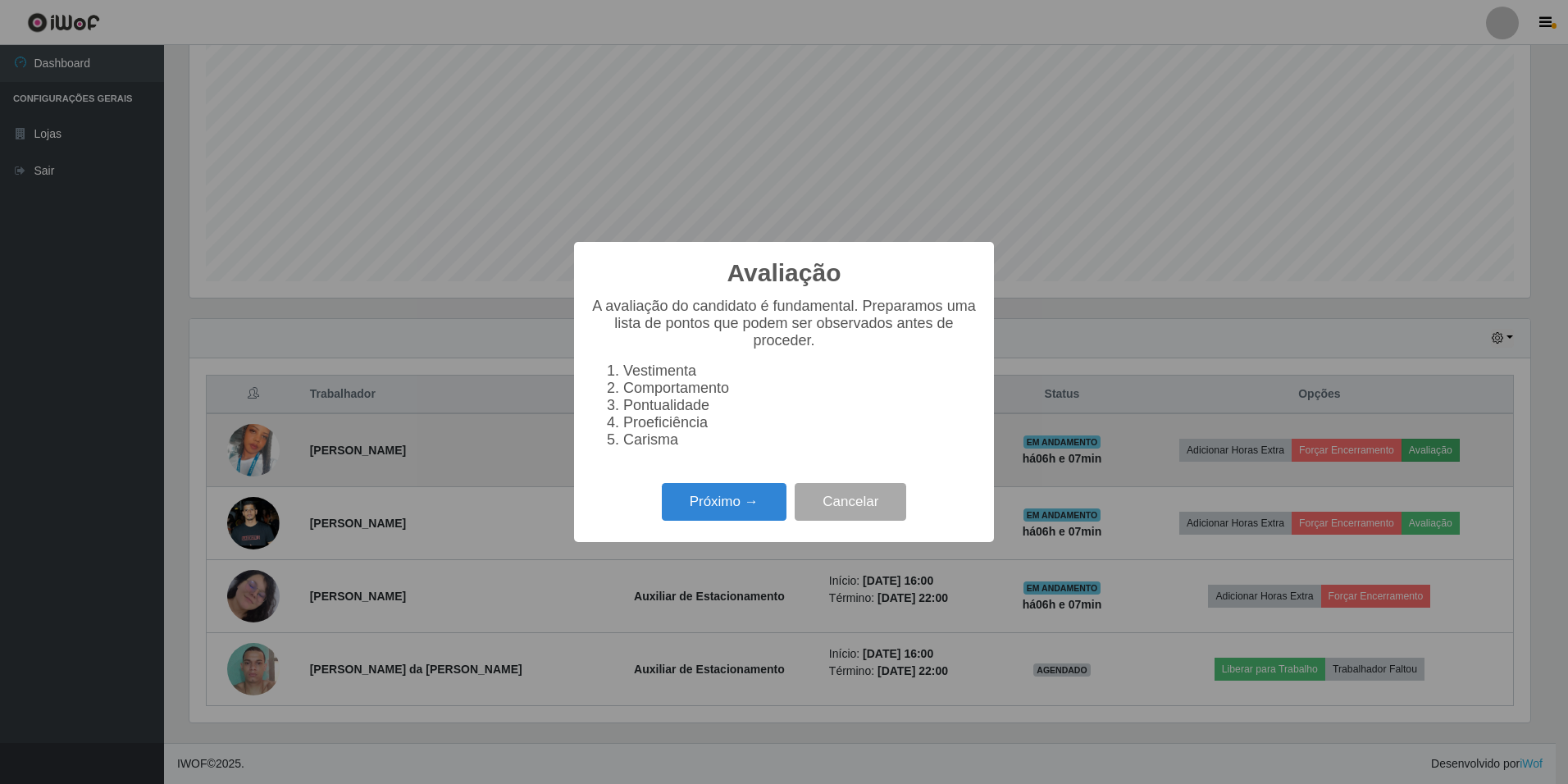
scroll to position [341, 1340]
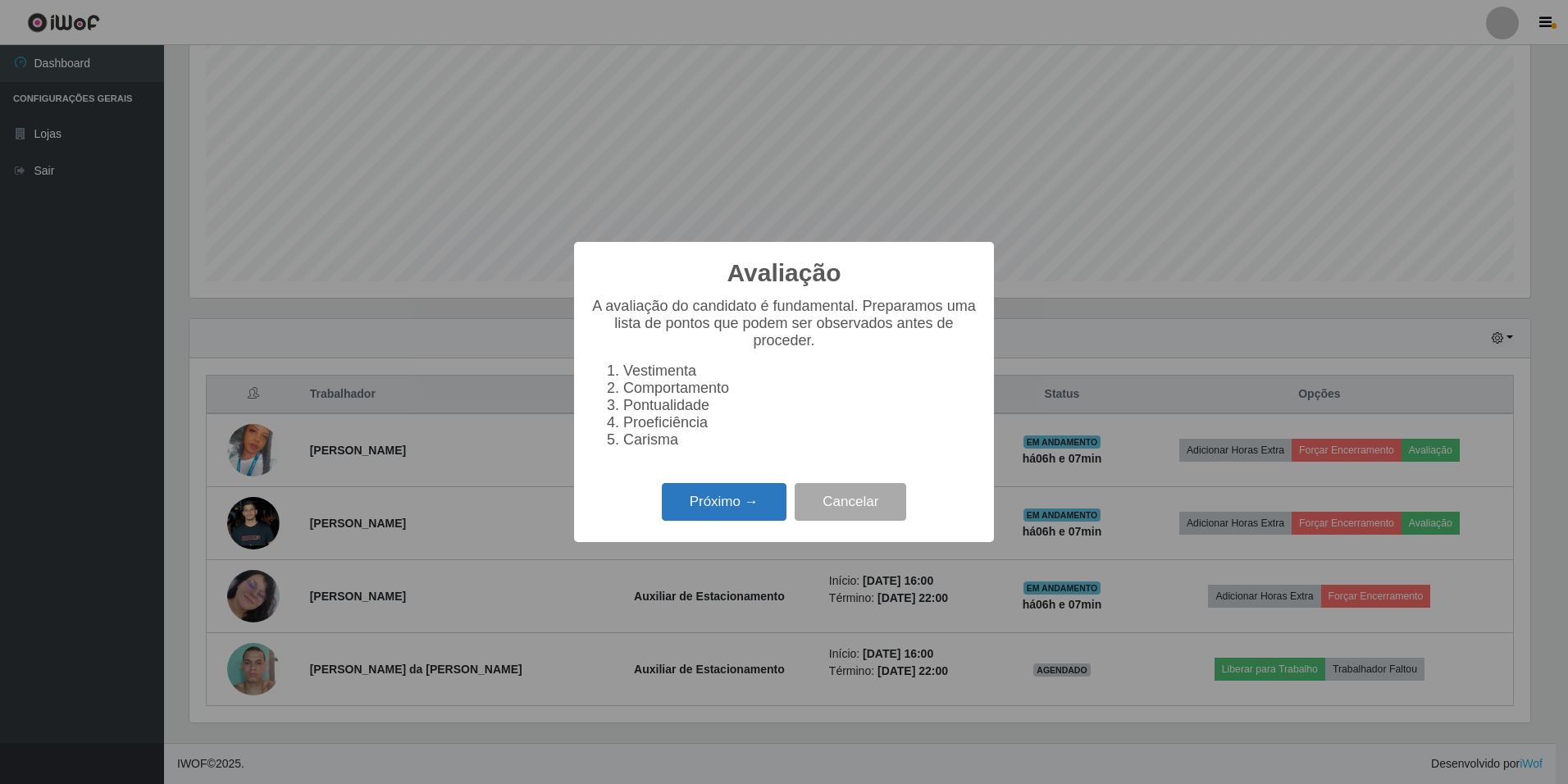
click at [740, 517] on button "Próximo →" at bounding box center [724, 502] width 124 height 38
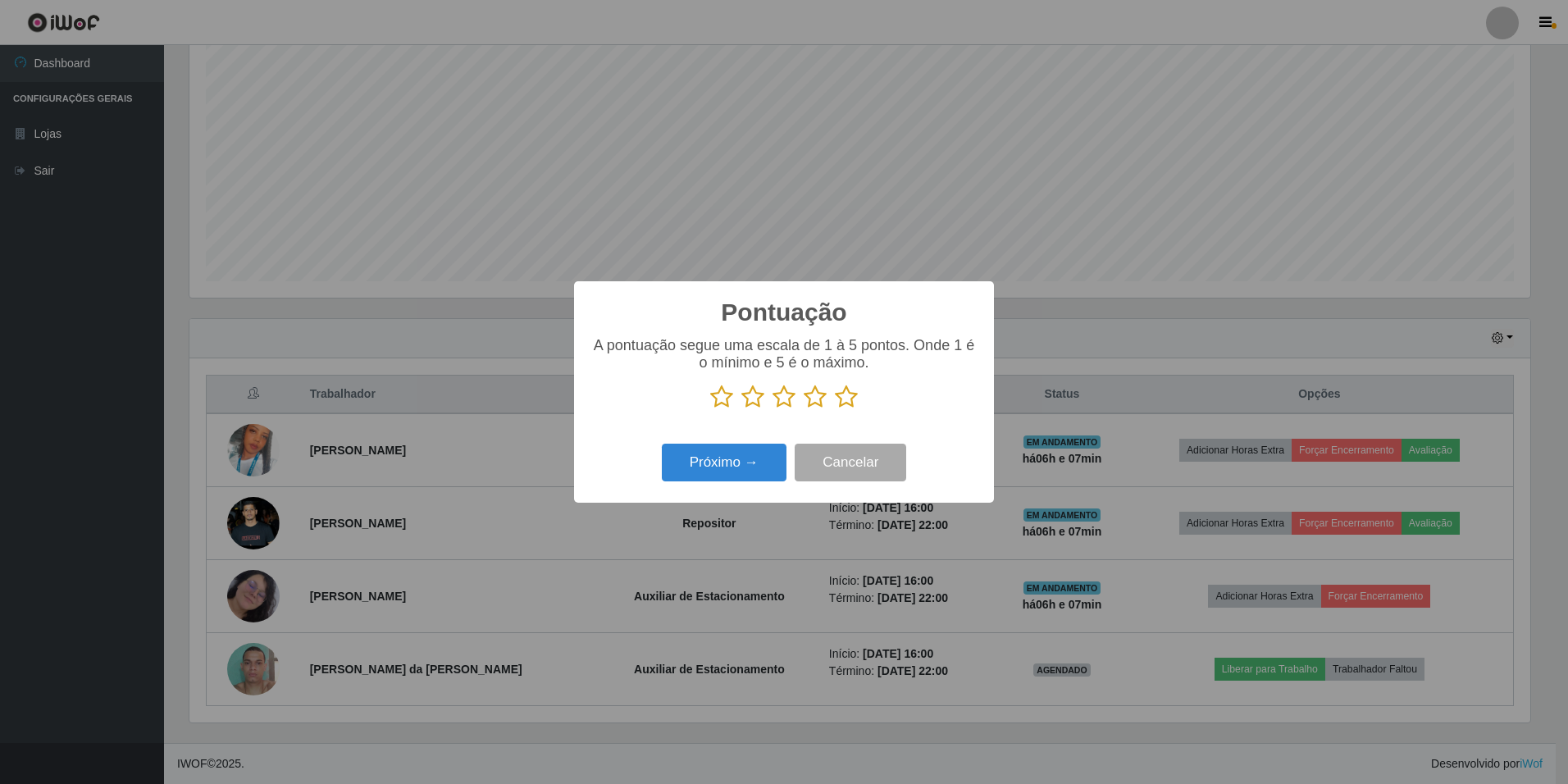
click at [840, 400] on icon at bounding box center [846, 397] width 23 height 24
click at [835, 409] on input "radio" at bounding box center [835, 409] width 0 height 0
click at [733, 469] on button "Próximo →" at bounding box center [724, 463] width 124 height 38
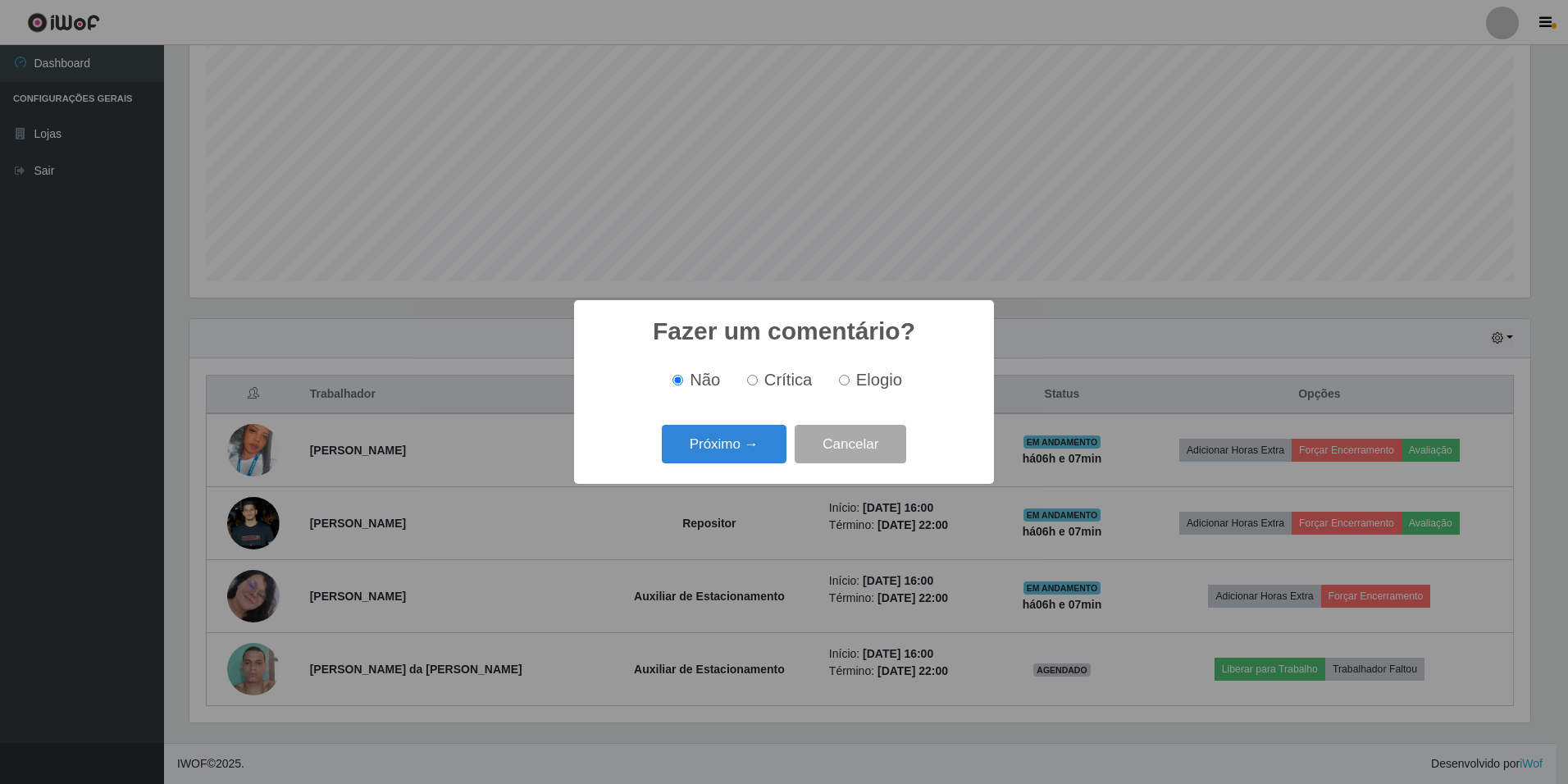
click at [840, 383] on input "Elogio" at bounding box center [844, 380] width 10 height 10
radio input "true"
click at [771, 444] on button "Próximo →" at bounding box center [724, 444] width 124 height 38
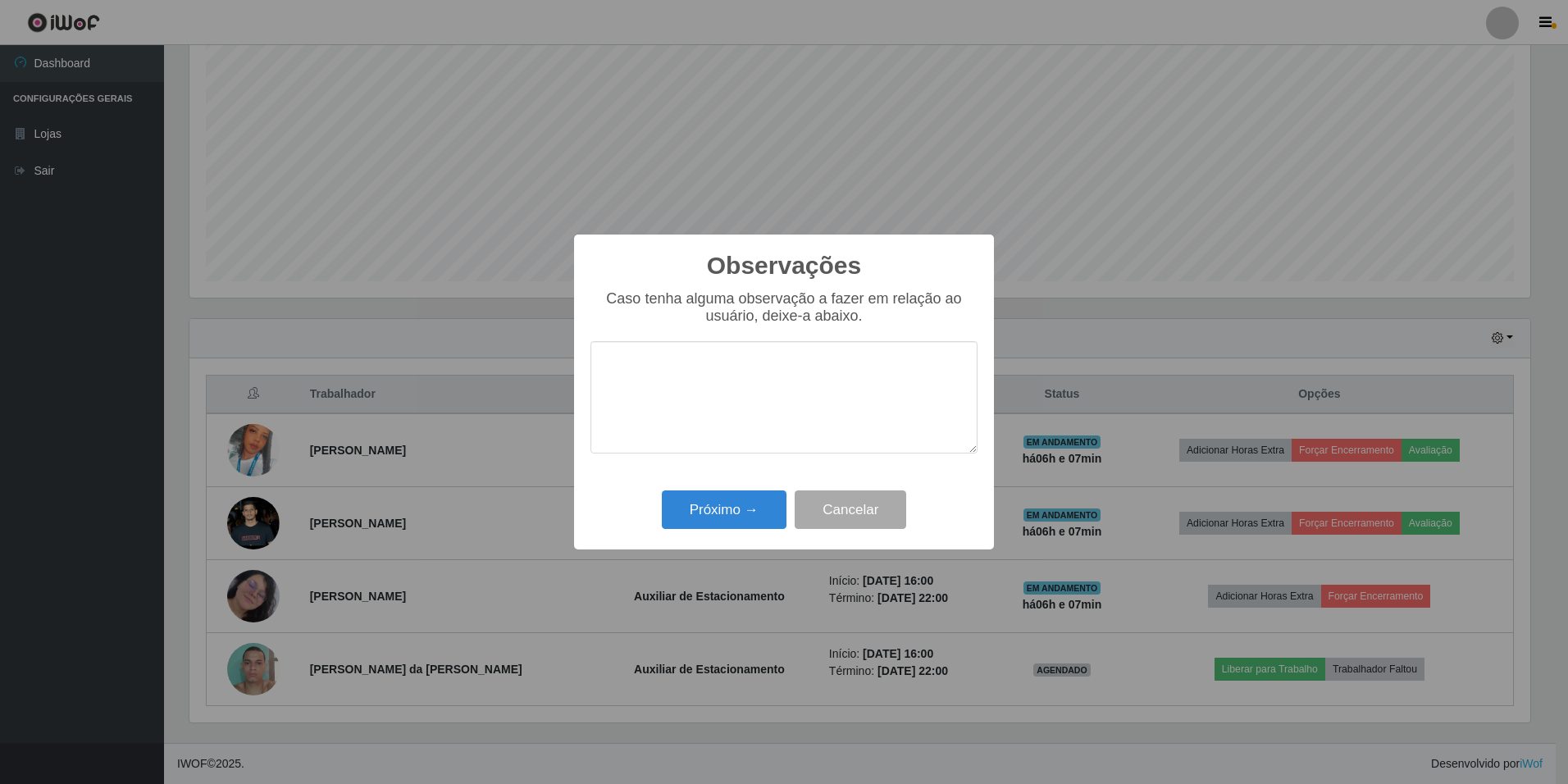
click at [759, 389] on textarea at bounding box center [784, 397] width 387 height 112
click at [850, 373] on textarea "Super proativa, atenciosa e abilidosa." at bounding box center [784, 397] width 387 height 112
type textarea "Super proativa, atenciosa e habilidosa."
click at [728, 516] on button "Próximo →" at bounding box center [724, 510] width 124 height 38
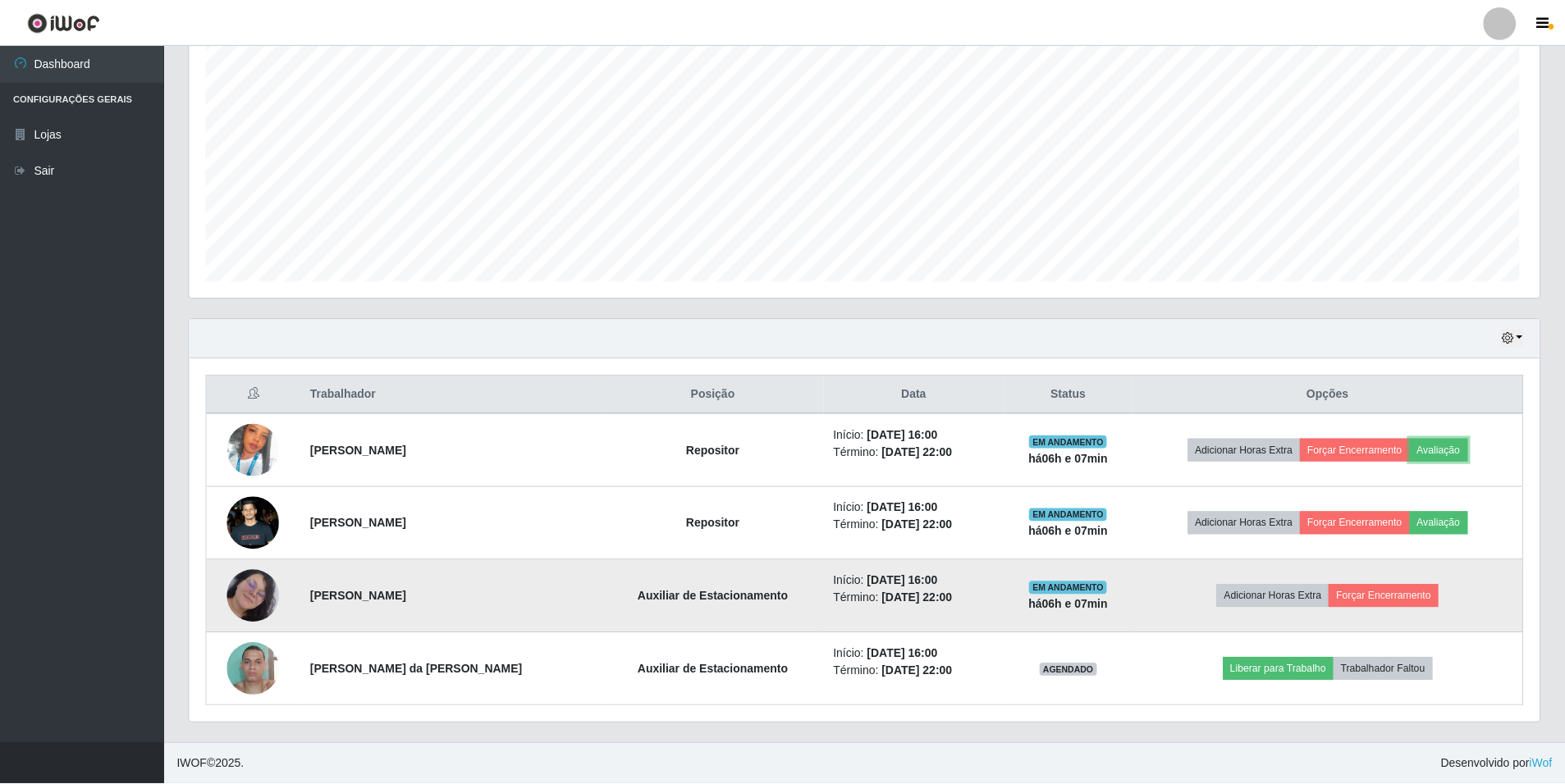
scroll to position [341, 1350]
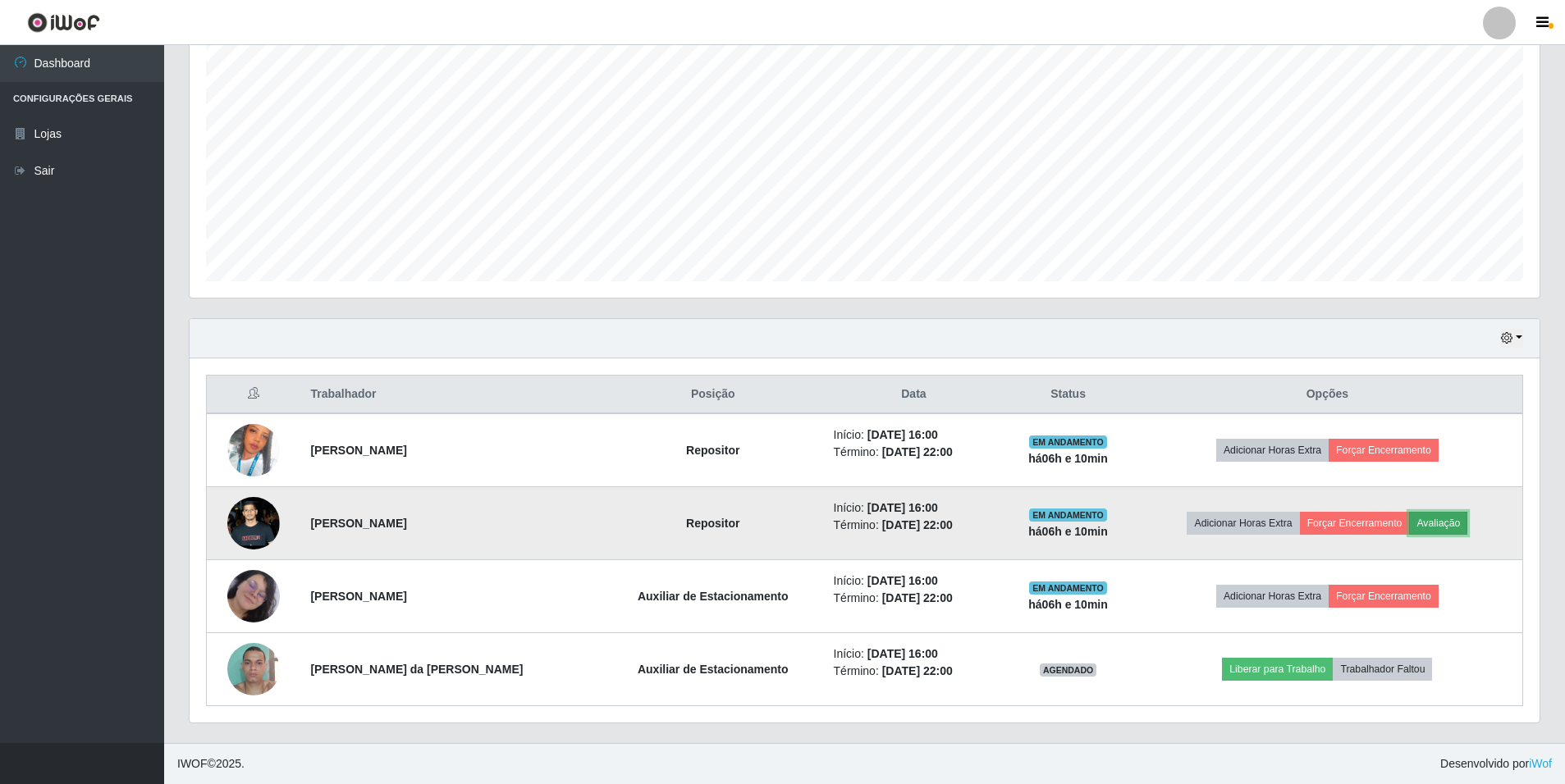
click at [1447, 524] on button "Avaliação" at bounding box center [1438, 523] width 58 height 23
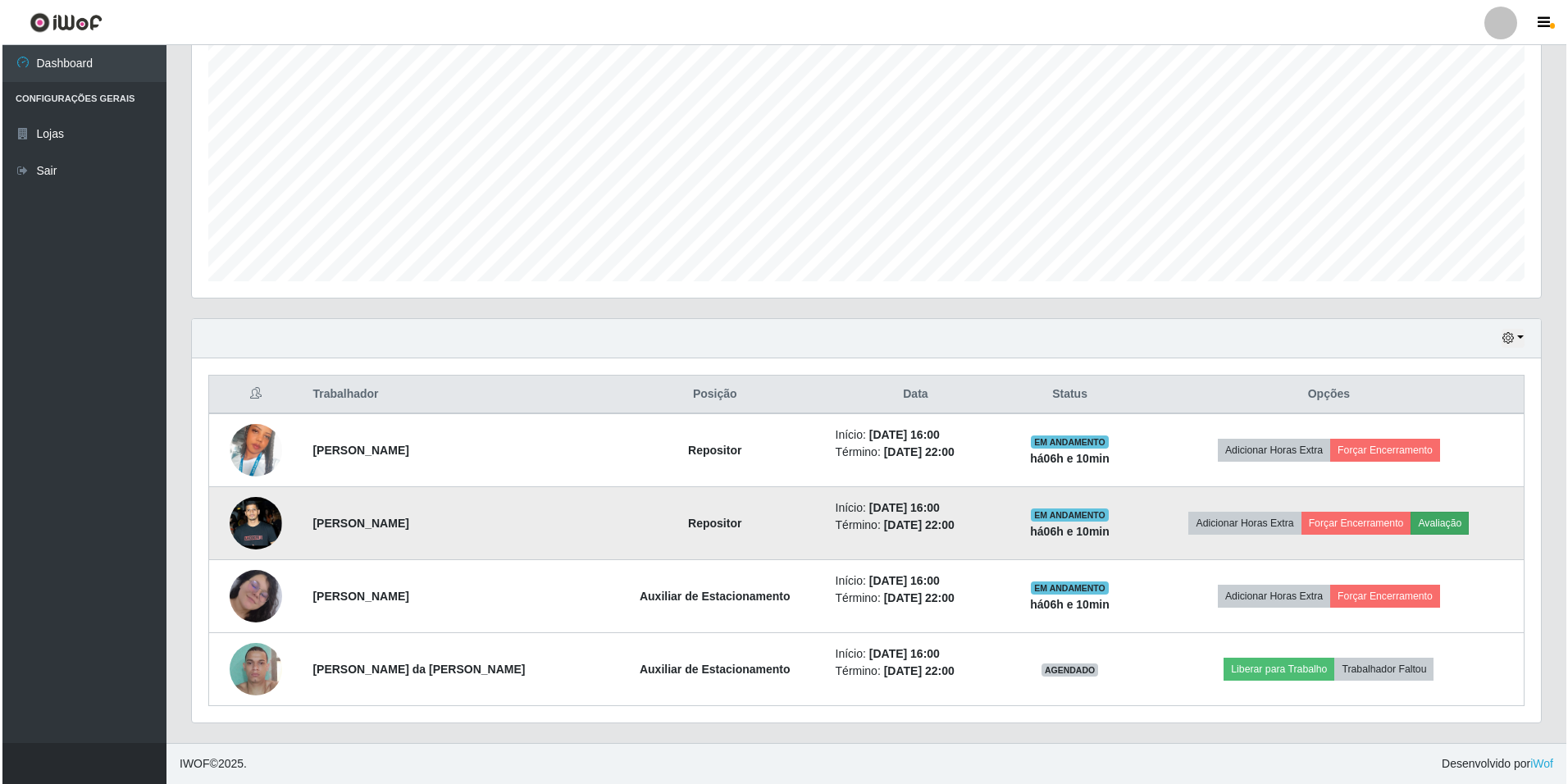
scroll to position [341, 1340]
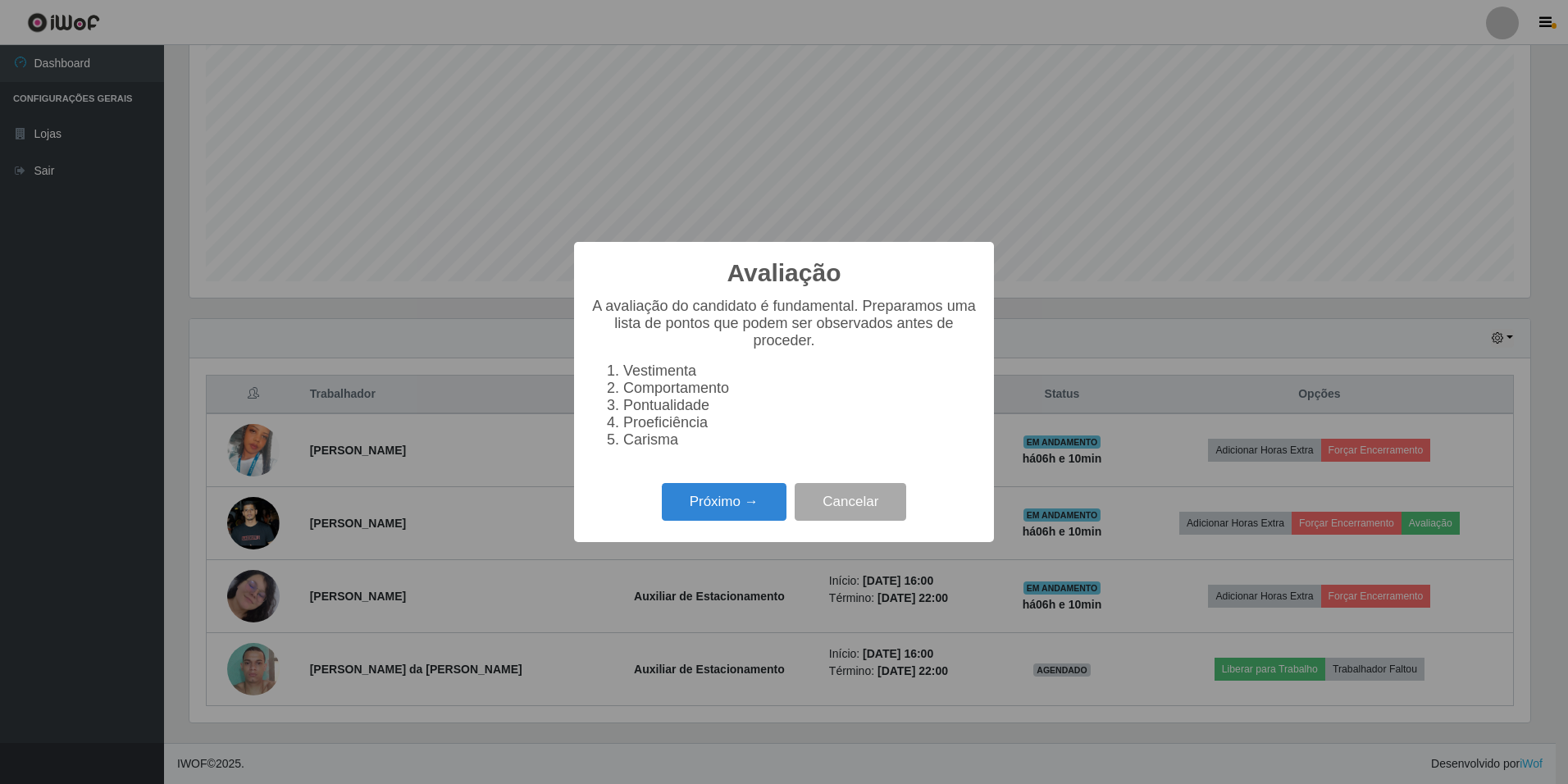
click at [711, 488] on div "Avaliação × A avaliação do candidato é fundamental. Preparamos uma lista de pon…" at bounding box center [784, 391] width 420 height 300
click at [727, 512] on button "Próximo →" at bounding box center [724, 502] width 124 height 38
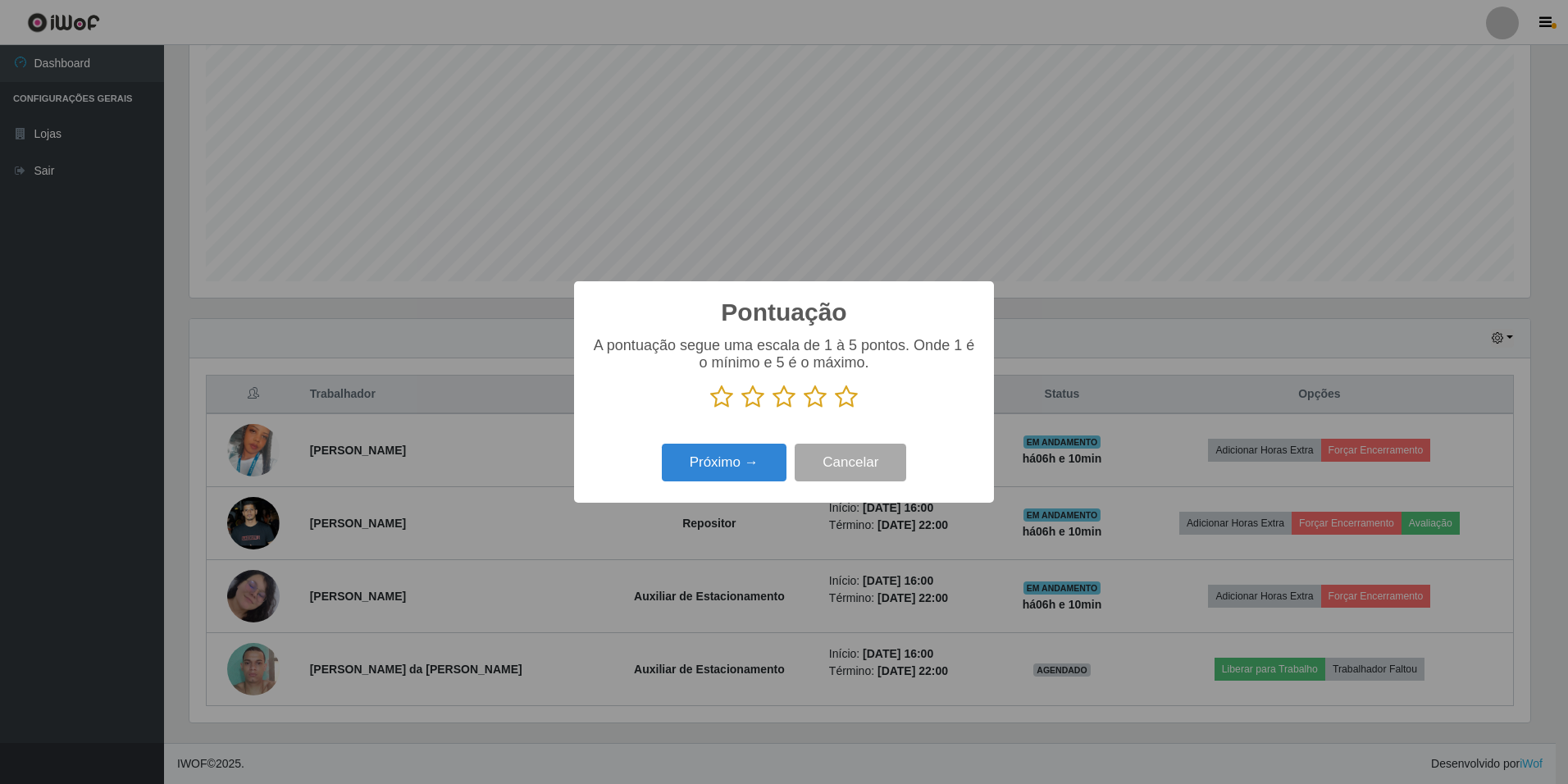
click at [853, 402] on icon at bounding box center [846, 397] width 23 height 24
click at [835, 409] on input "radio" at bounding box center [835, 409] width 0 height 0
click at [722, 463] on button "Próximo →" at bounding box center [724, 463] width 124 height 38
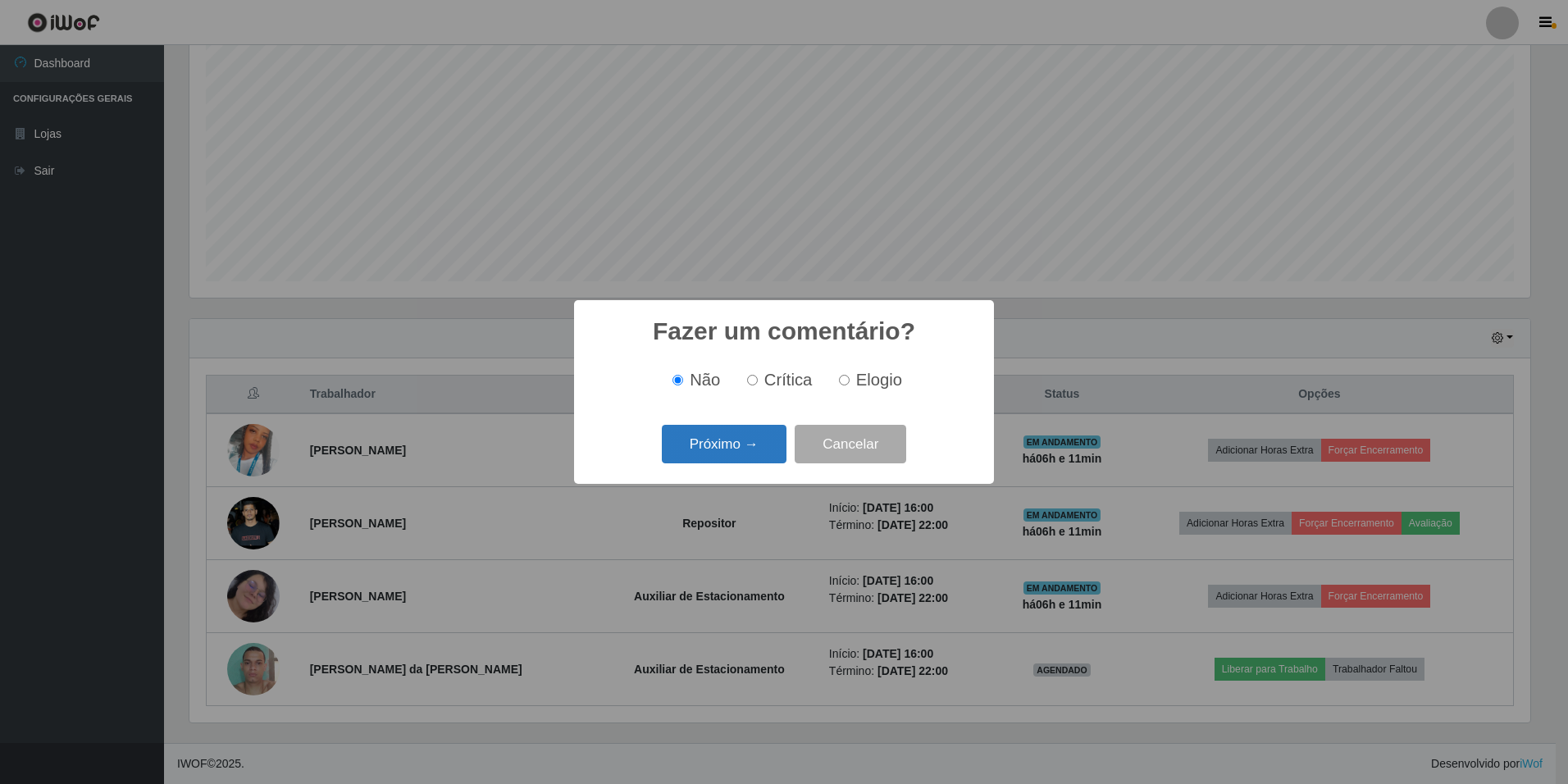
click at [735, 443] on button "Próximo →" at bounding box center [724, 444] width 124 height 38
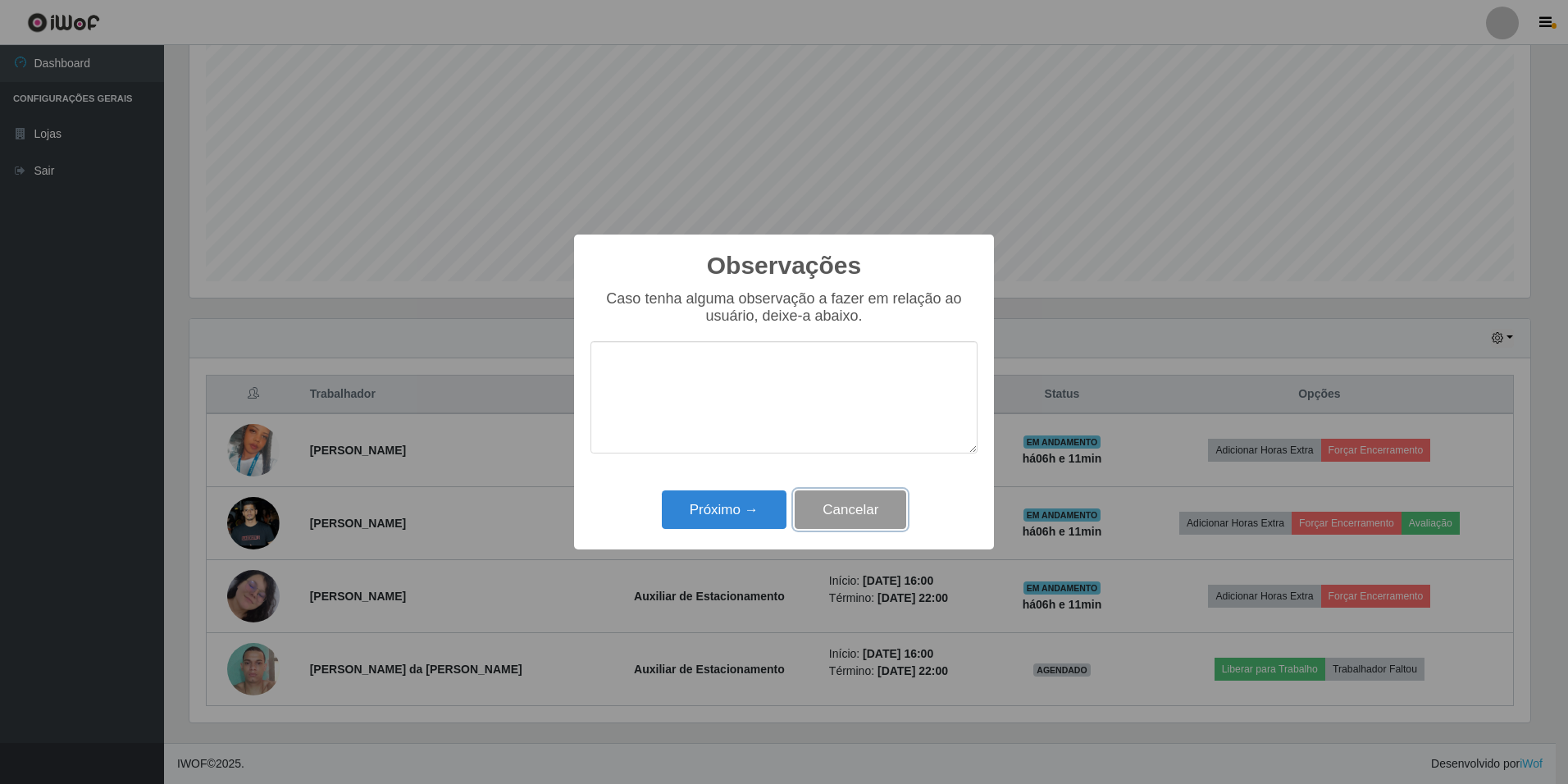
click at [833, 510] on button "Cancelar" at bounding box center [850, 510] width 111 height 38
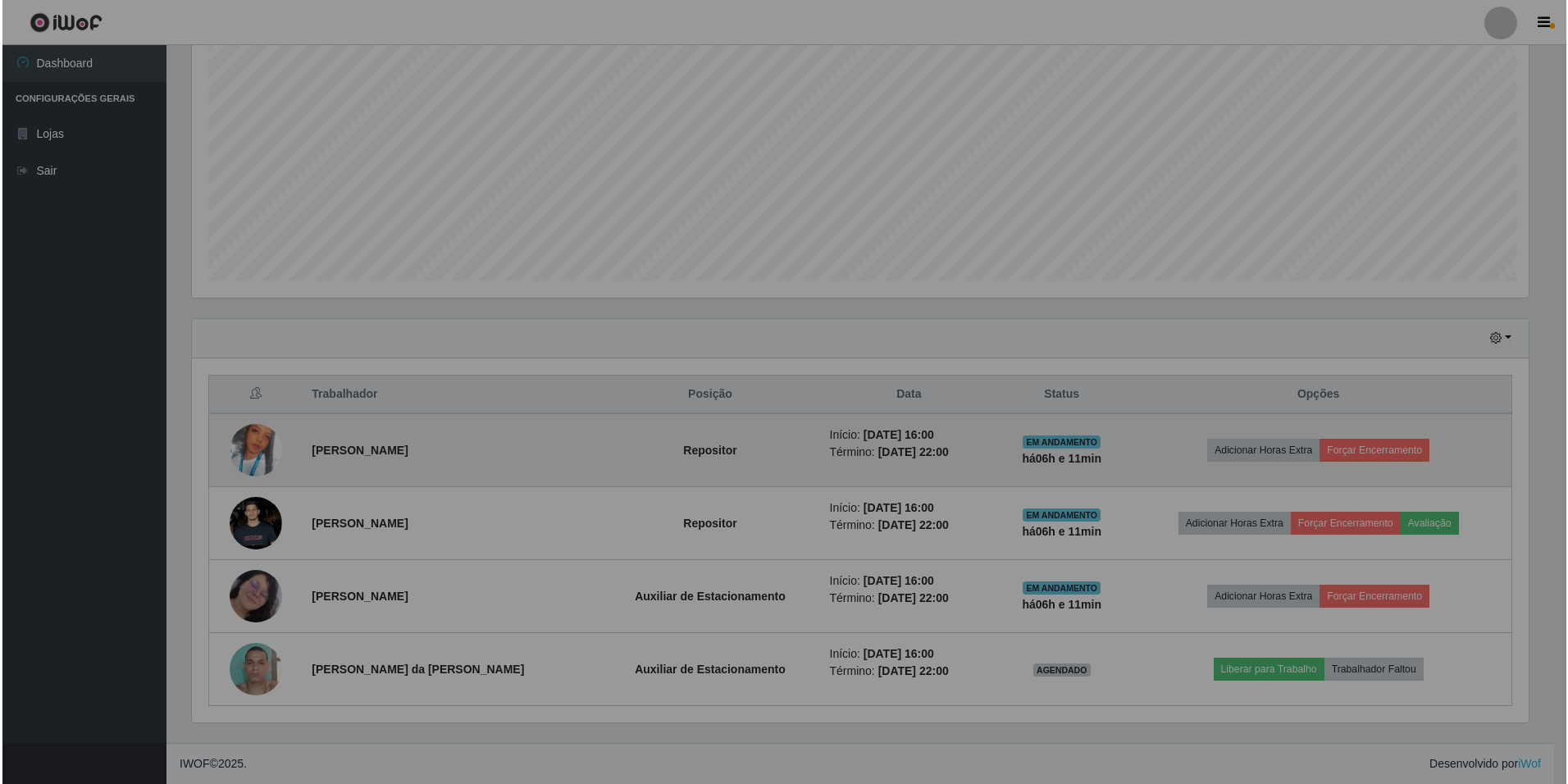
scroll to position [341, 1349]
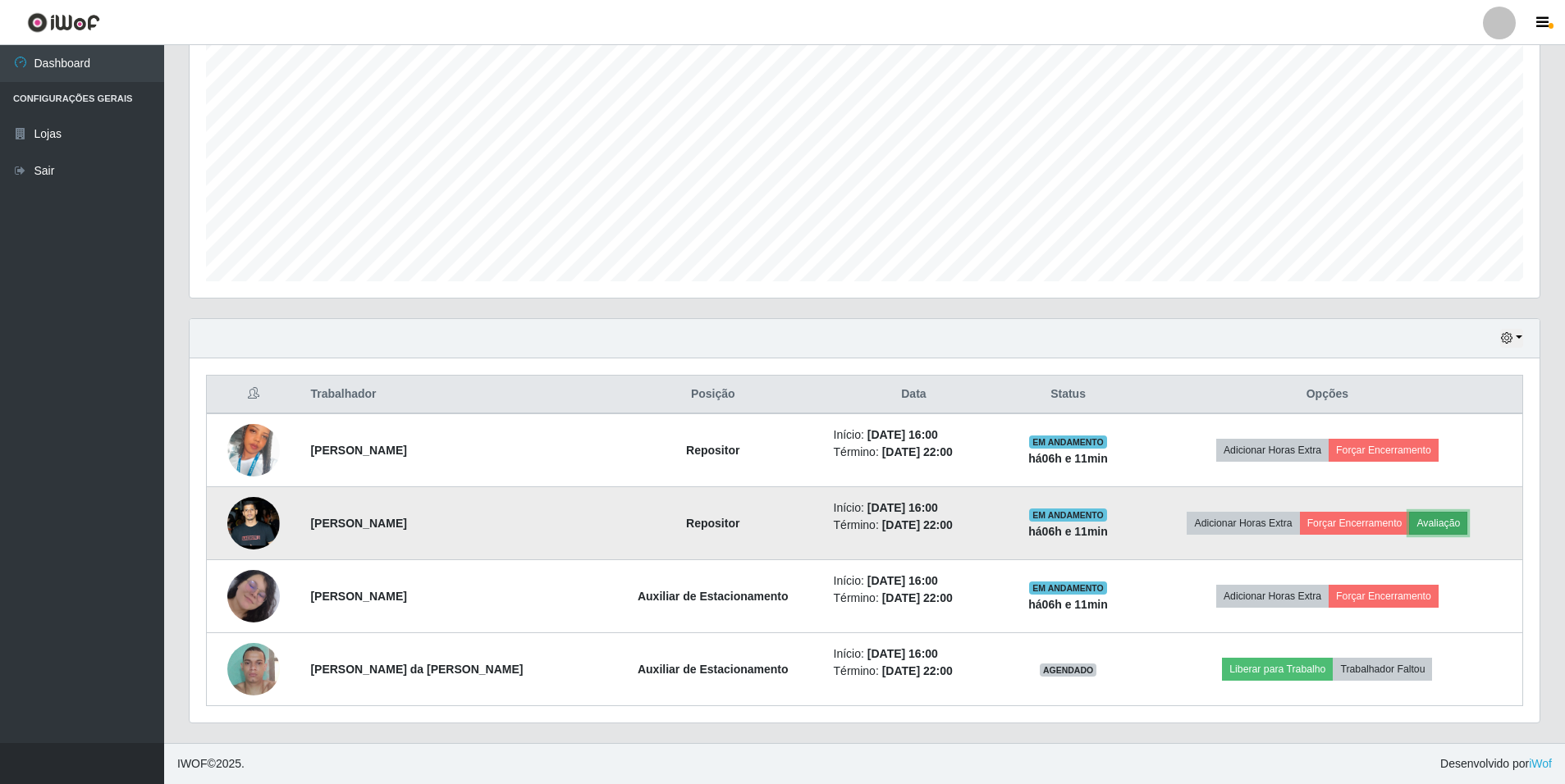
click at [1442, 516] on button "Avaliação" at bounding box center [1438, 523] width 58 height 23
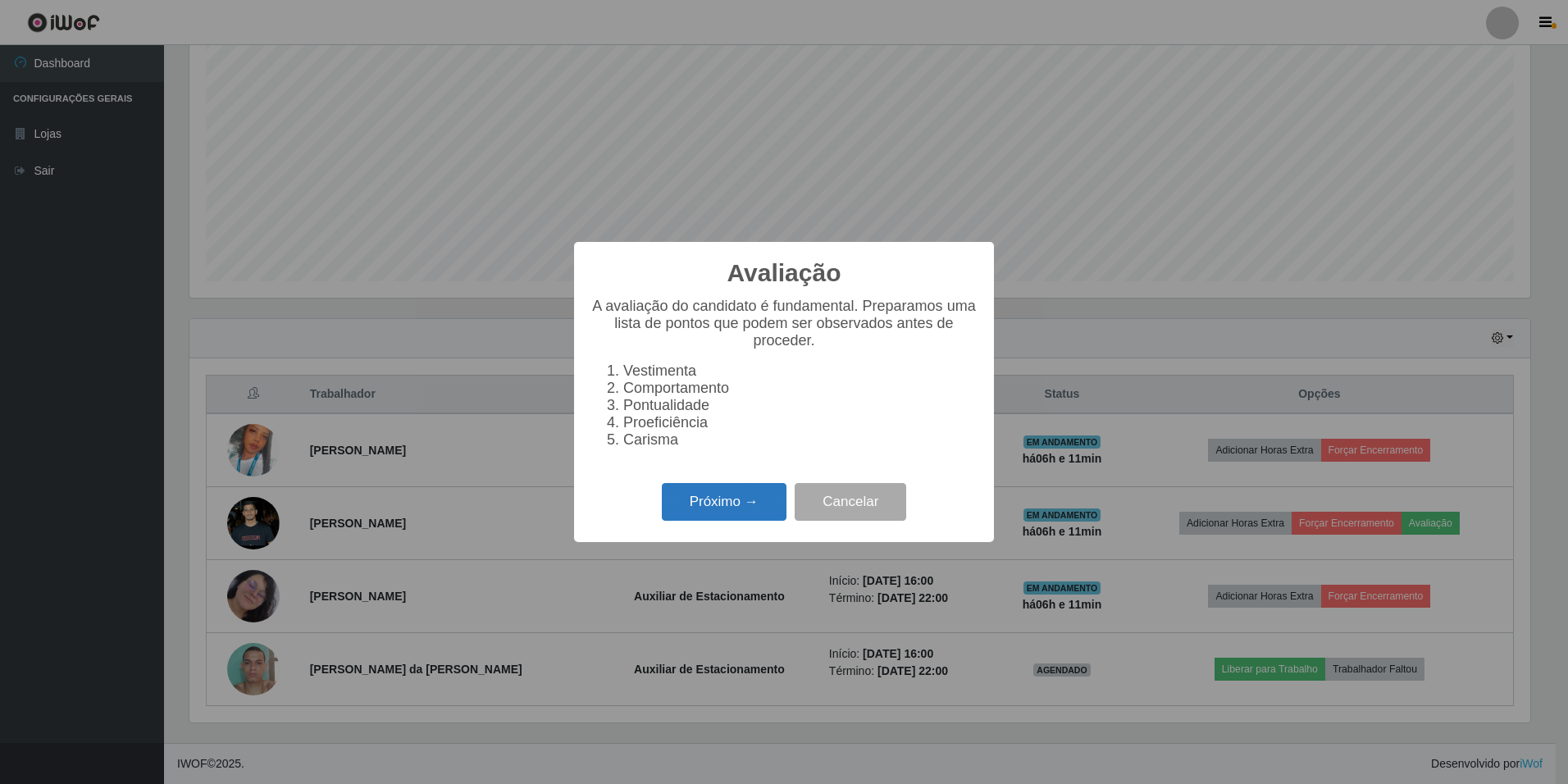
click at [746, 512] on button "Próximo →" at bounding box center [724, 502] width 124 height 38
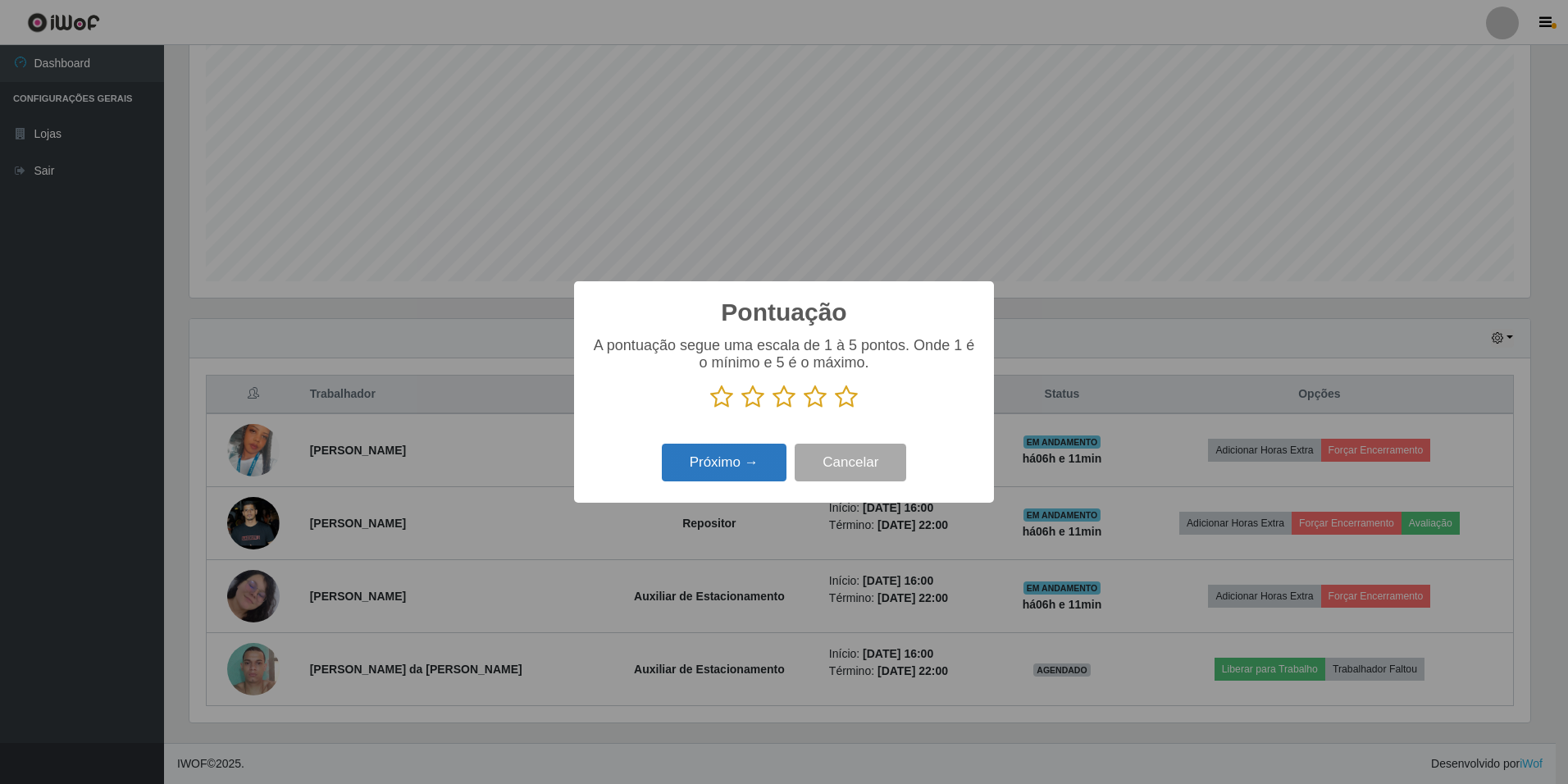
scroll to position [820184, 818729]
click at [847, 403] on icon at bounding box center [846, 397] width 23 height 24
click at [835, 409] on input "radio" at bounding box center [835, 409] width 0 height 0
click at [755, 457] on button "Próximo →" at bounding box center [724, 463] width 124 height 38
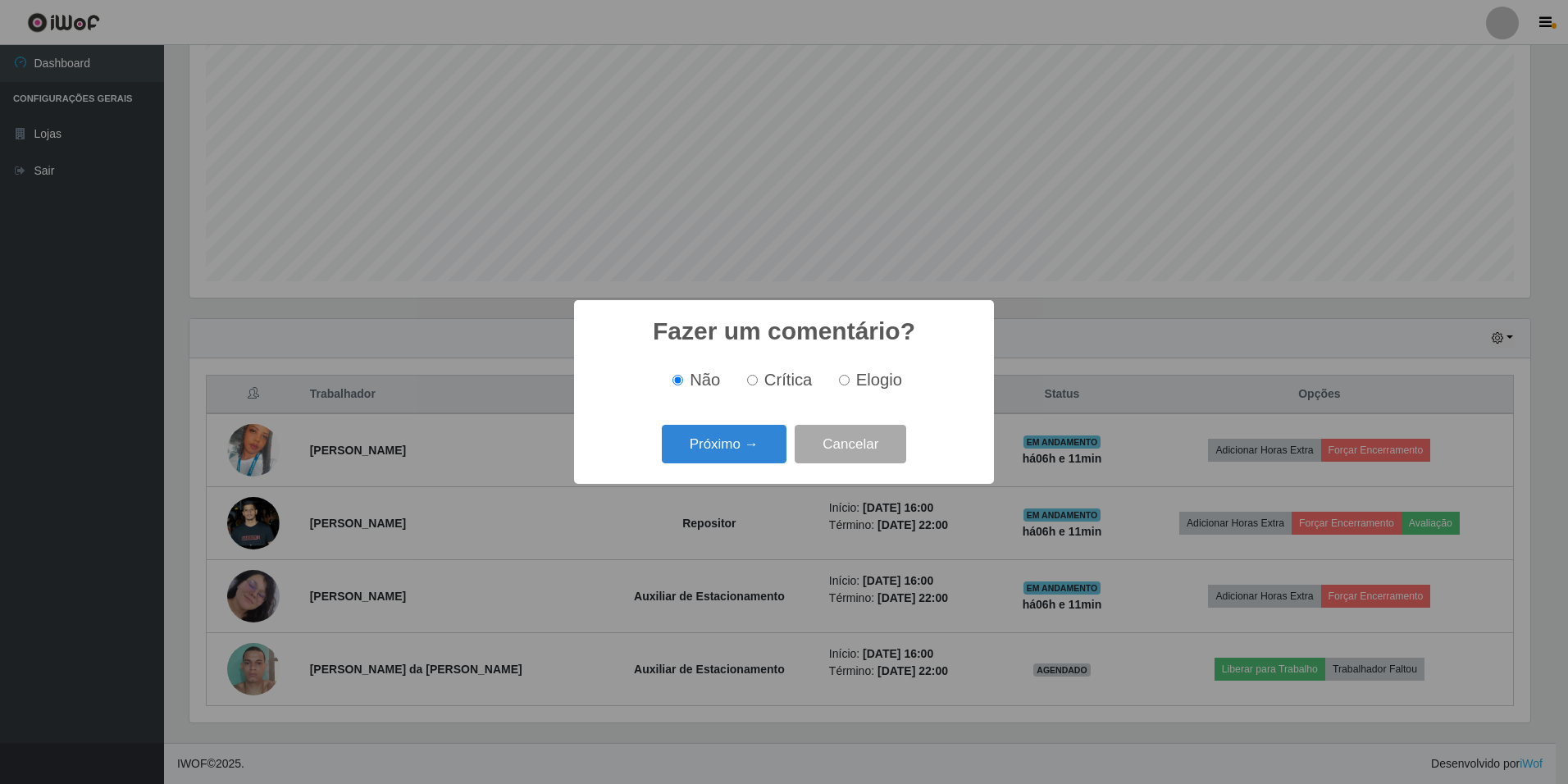
click at [901, 380] on div "Não Crítica Elogio" at bounding box center [784, 381] width 387 height 19
click at [841, 389] on label "Elogio" at bounding box center [867, 381] width 69 height 19
click at [841, 386] on input "Elogio" at bounding box center [844, 380] width 10 height 10
radio input "true"
click at [759, 442] on button "Próximo →" at bounding box center [724, 444] width 124 height 38
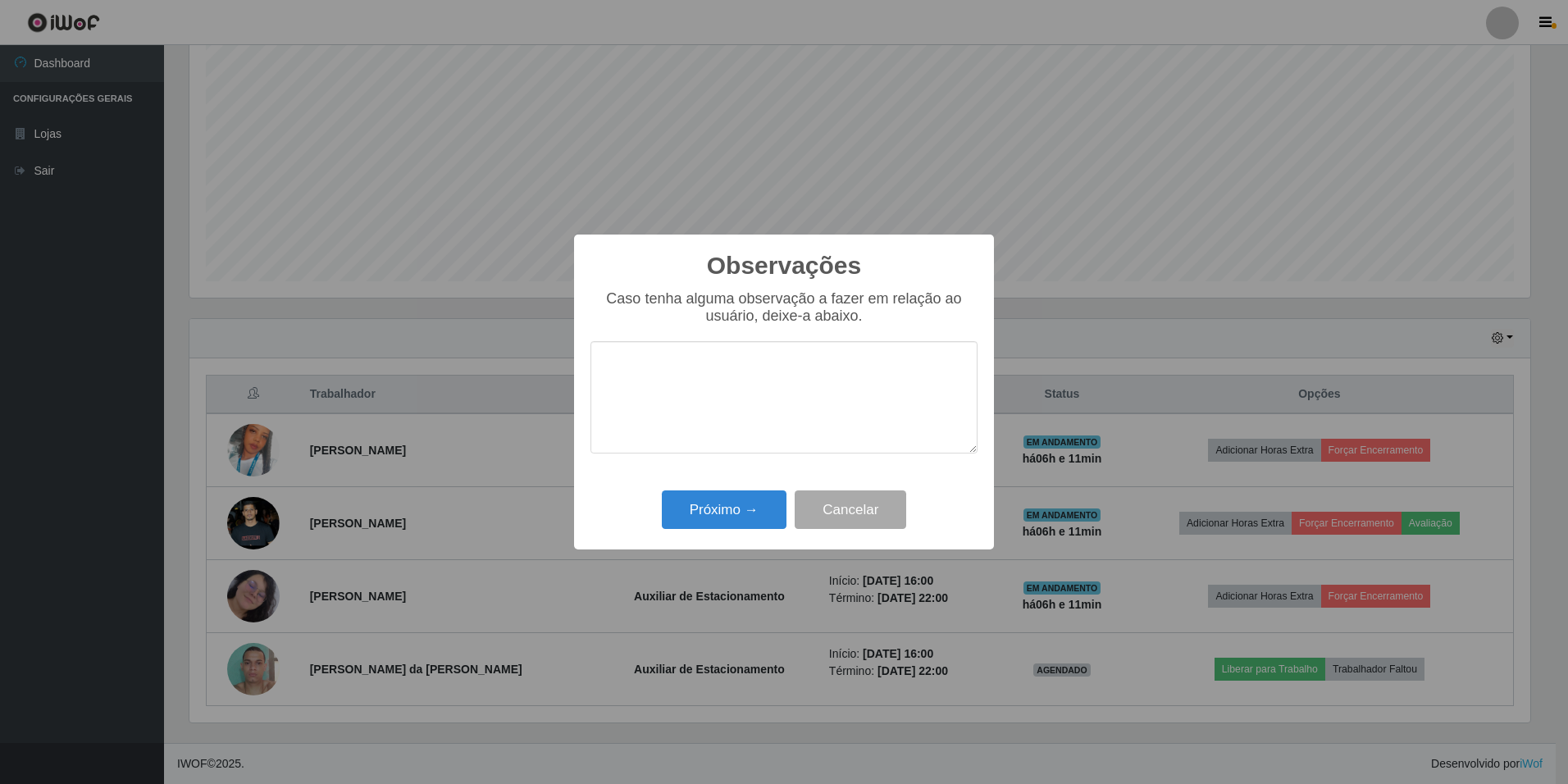
click at [835, 417] on textarea at bounding box center [784, 397] width 387 height 112
type textarea "s"
type textarea "Super proativo, competente e ágil"
drag, startPoint x: 754, startPoint y: 505, endPoint x: 933, endPoint y: 453, distance: 186.4
click at [761, 504] on button "Próximo →" at bounding box center [724, 510] width 124 height 38
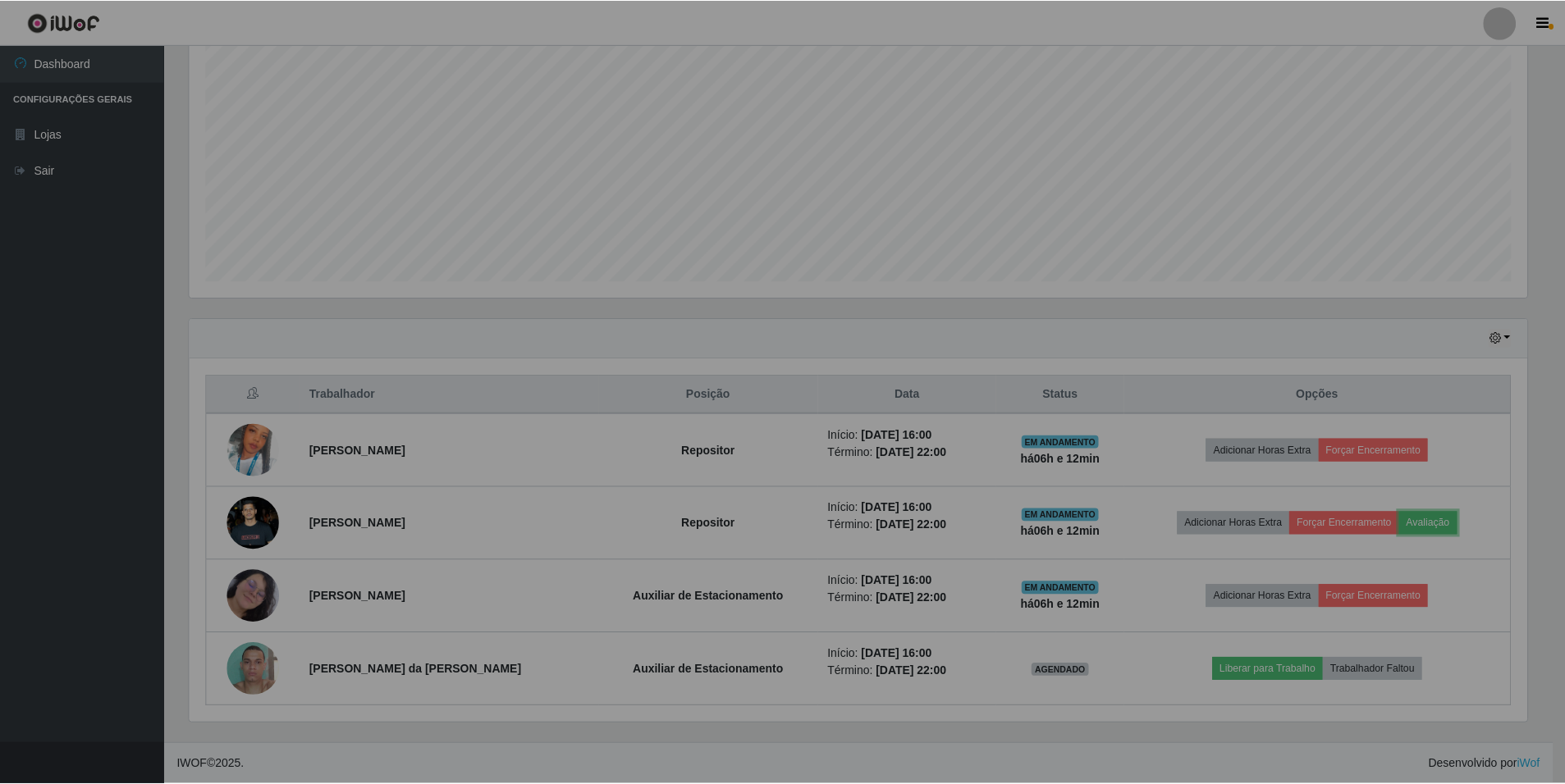
scroll to position [341, 1350]
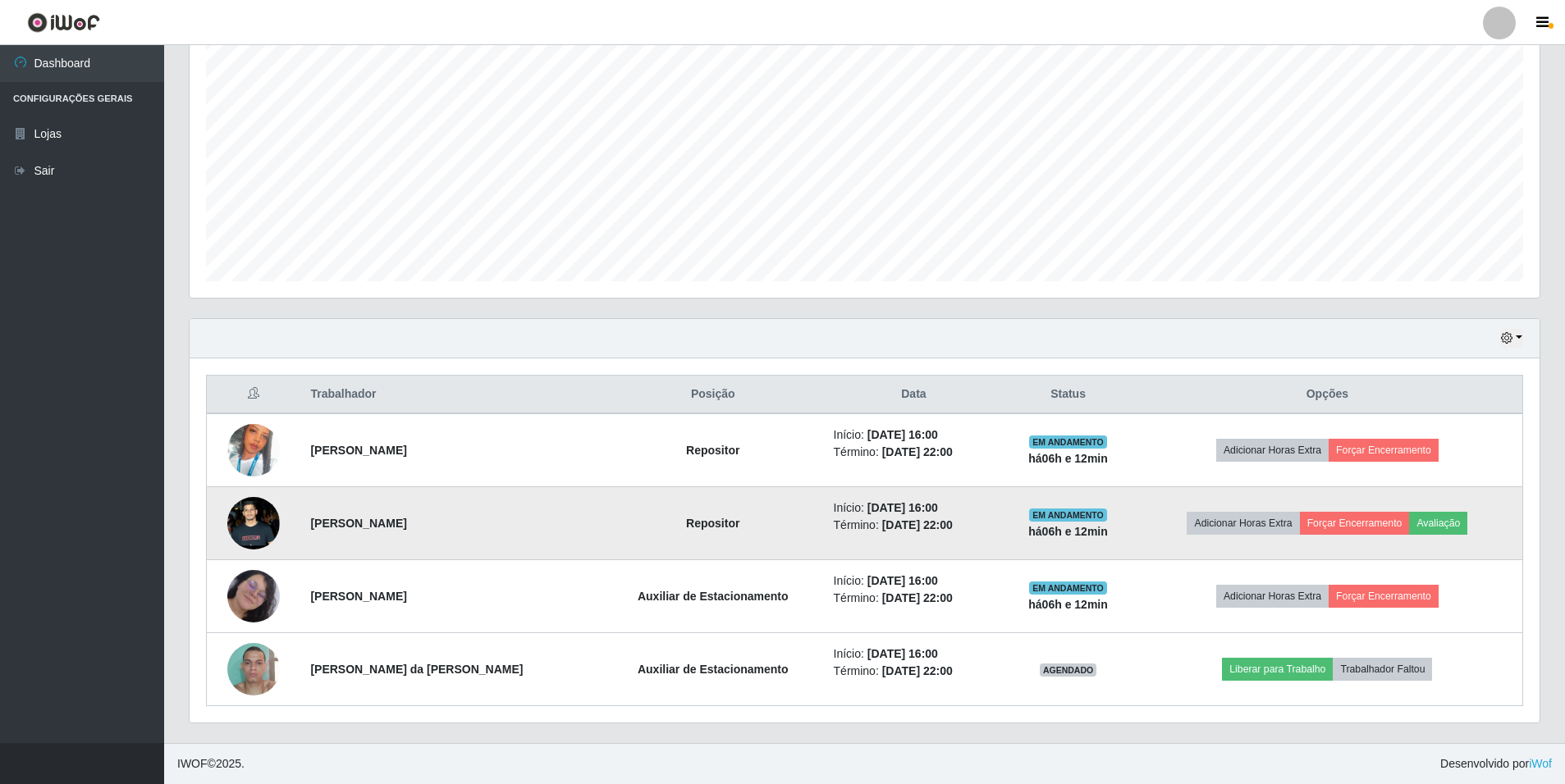
click at [1481, 551] on td "Adicionar Horas Extra Forçar Encerramento Avaliação" at bounding box center [1328, 524] width 390 height 73
